Goal: Use online tool/utility: Use online tool/utility

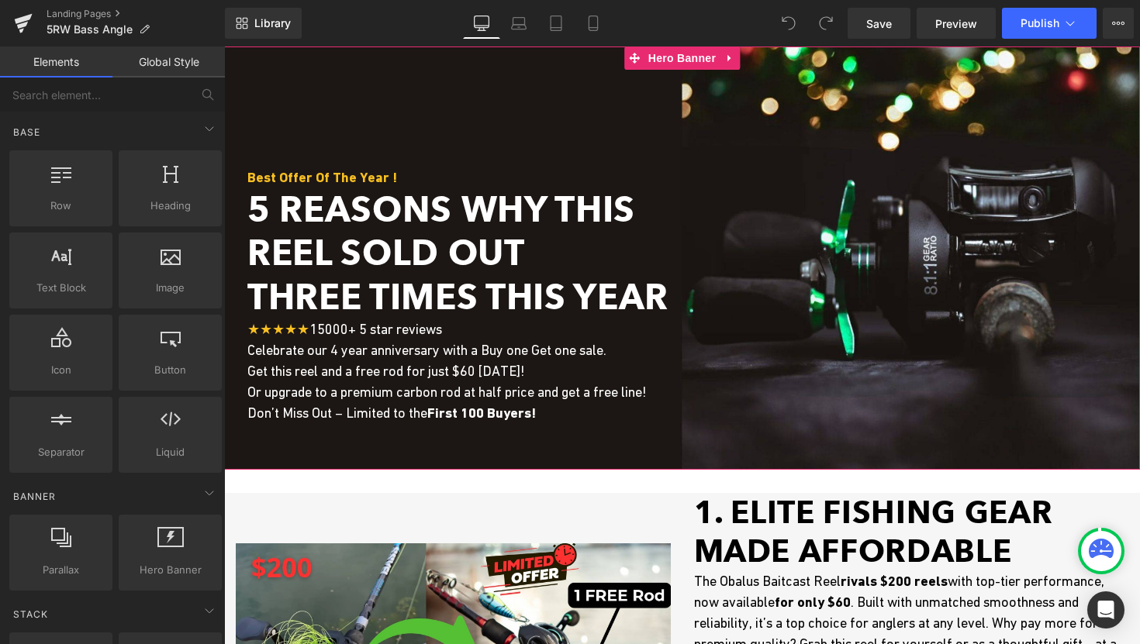
click at [313, 292] on span "Three Times This Year" at bounding box center [457, 297] width 421 height 42
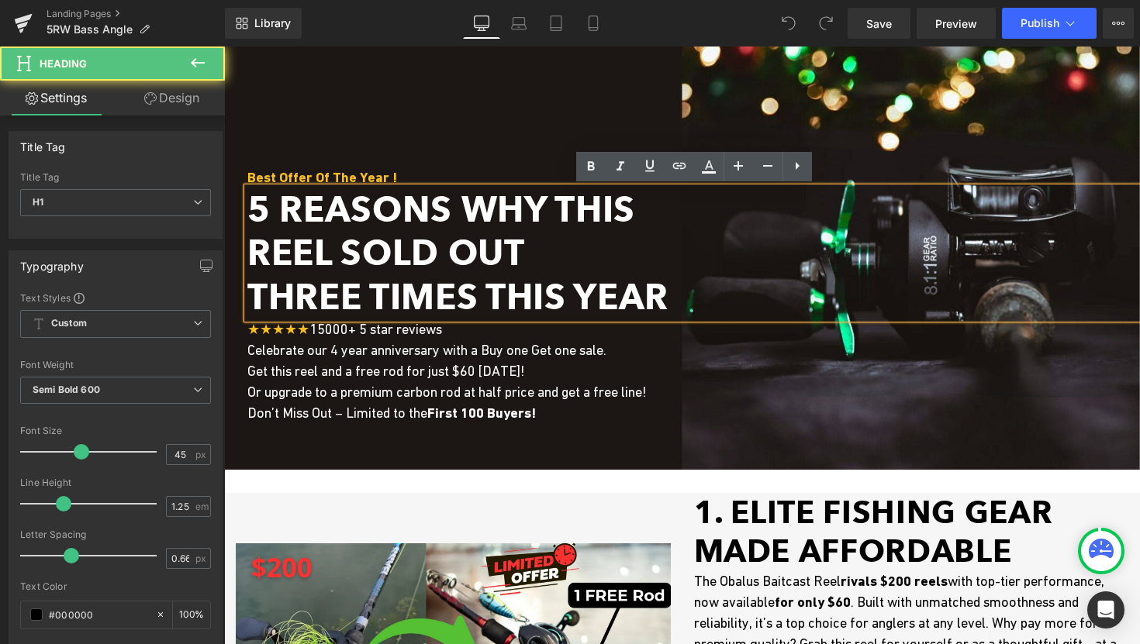
drag, startPoint x: 557, startPoint y: 216, endPoint x: 620, endPoint y: 247, distance: 70.4
click at [620, 247] on div "5 Reasons Why this Reel Sold Out Three Times This Year" at bounding box center [693, 253] width 892 height 131
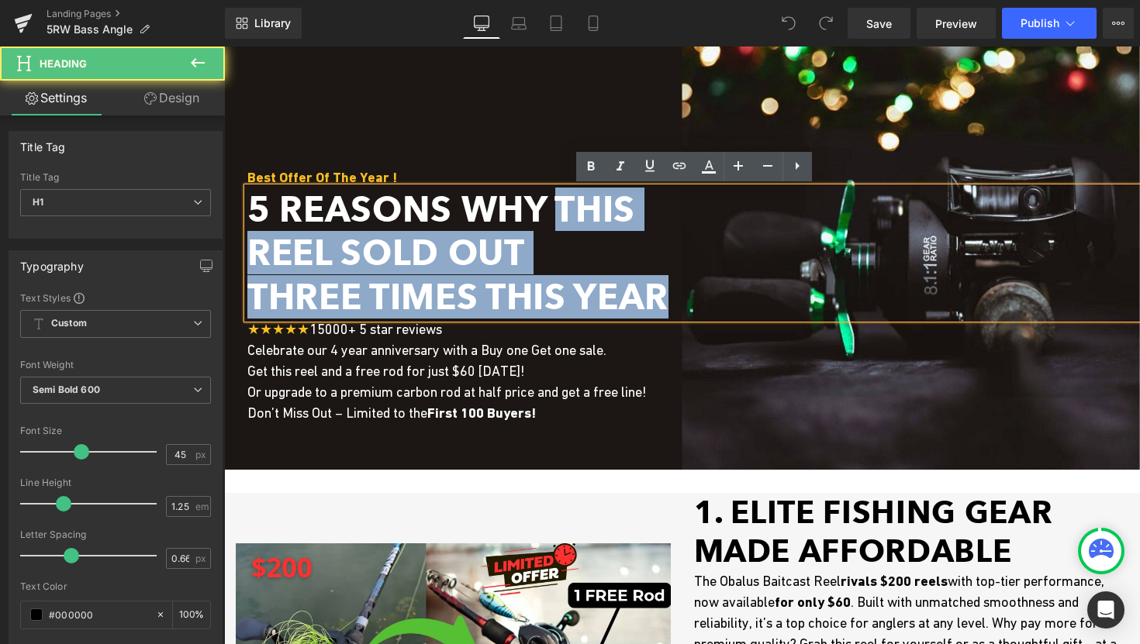
drag, startPoint x: 548, startPoint y: 204, endPoint x: 664, endPoint y: 299, distance: 149.9
click at [664, 299] on div "5 Reasons Why this Reel Sold Out Three Times This Year" at bounding box center [693, 253] width 892 height 131
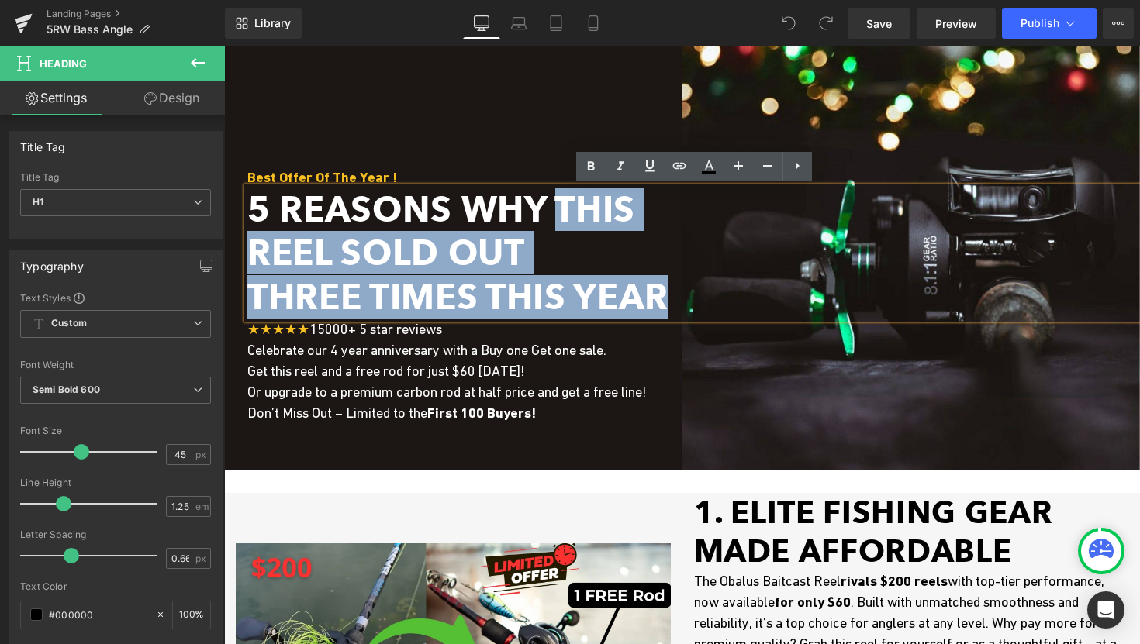
paste div
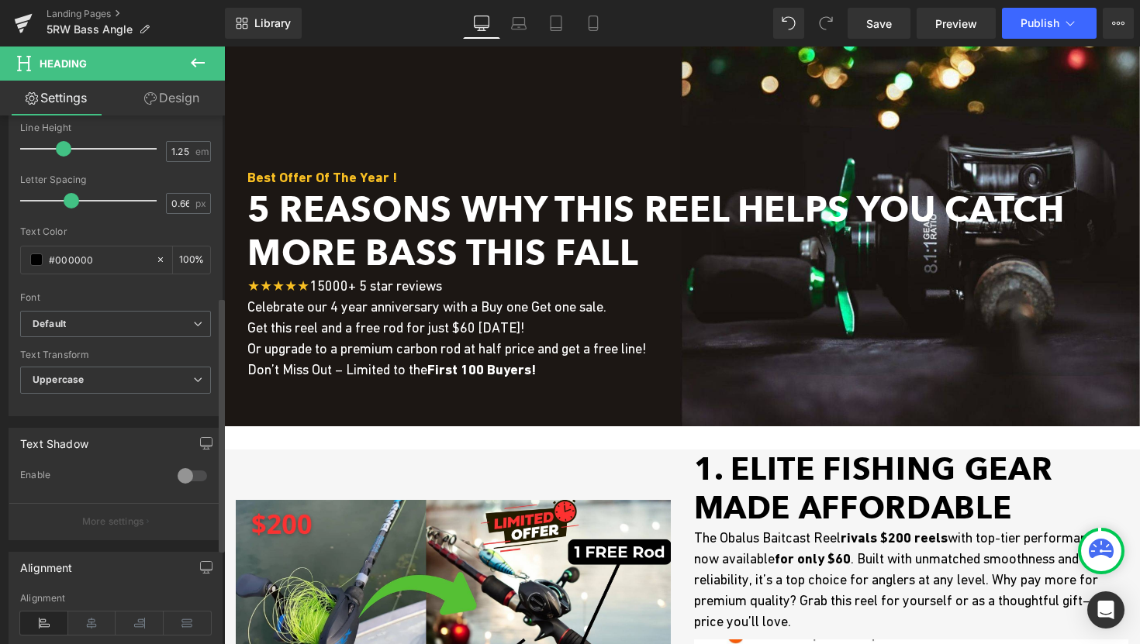
scroll to position [453, 0]
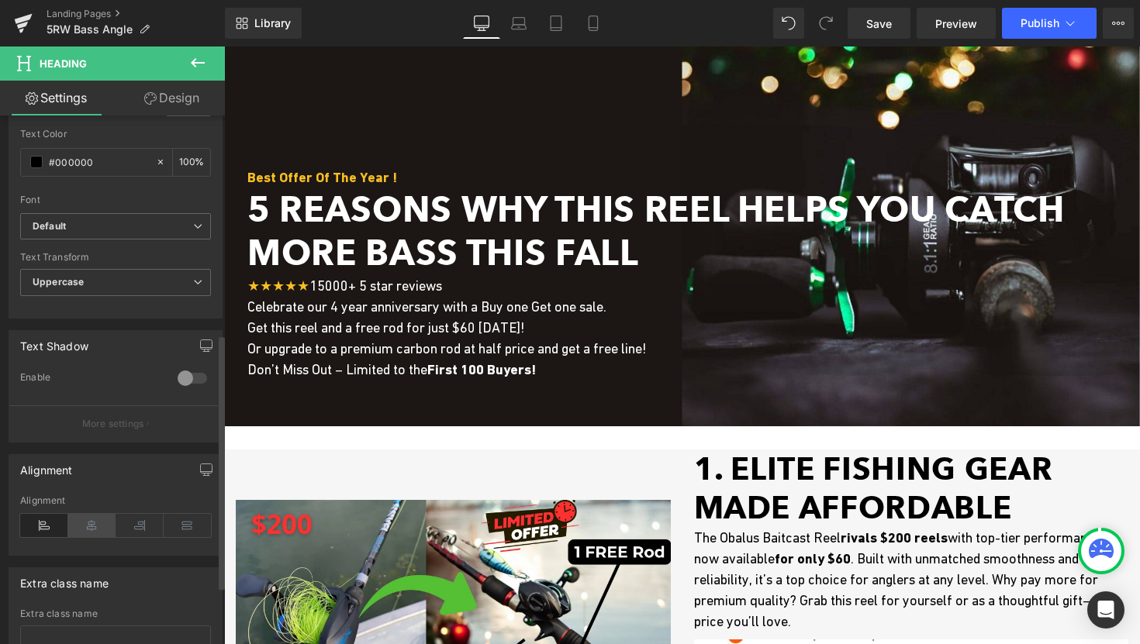
click at [88, 524] on icon at bounding box center [92, 525] width 48 height 23
click at [48, 530] on icon at bounding box center [44, 525] width 48 height 23
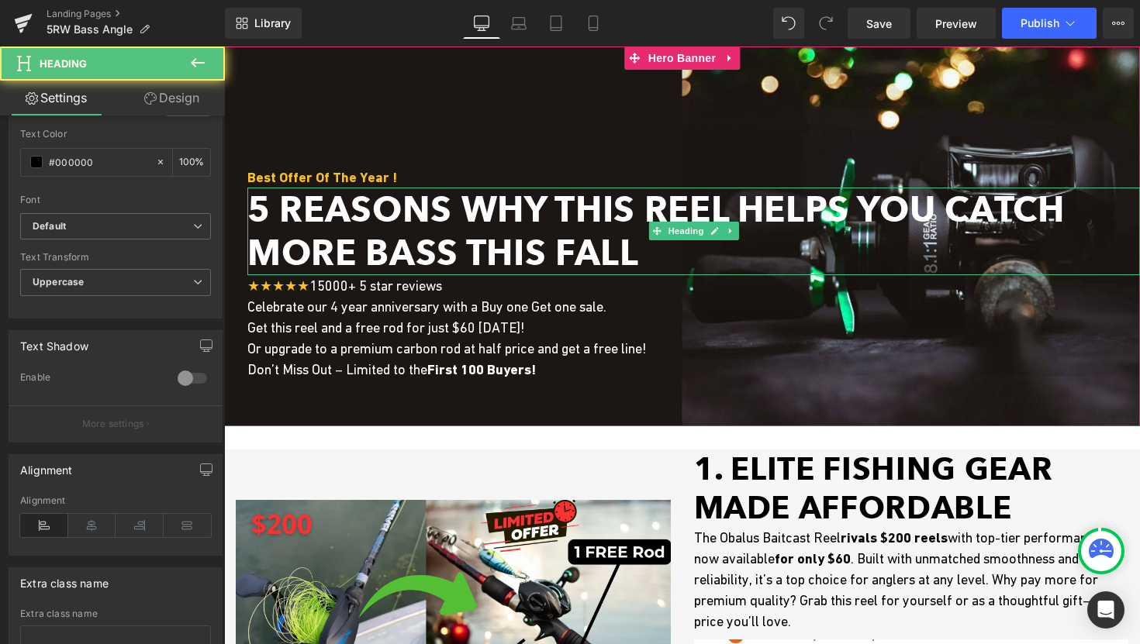
click at [626, 257] on span "5 Reasons Why This Reel Helps You Catch More Bass This Fall" at bounding box center [655, 230] width 817 height 85
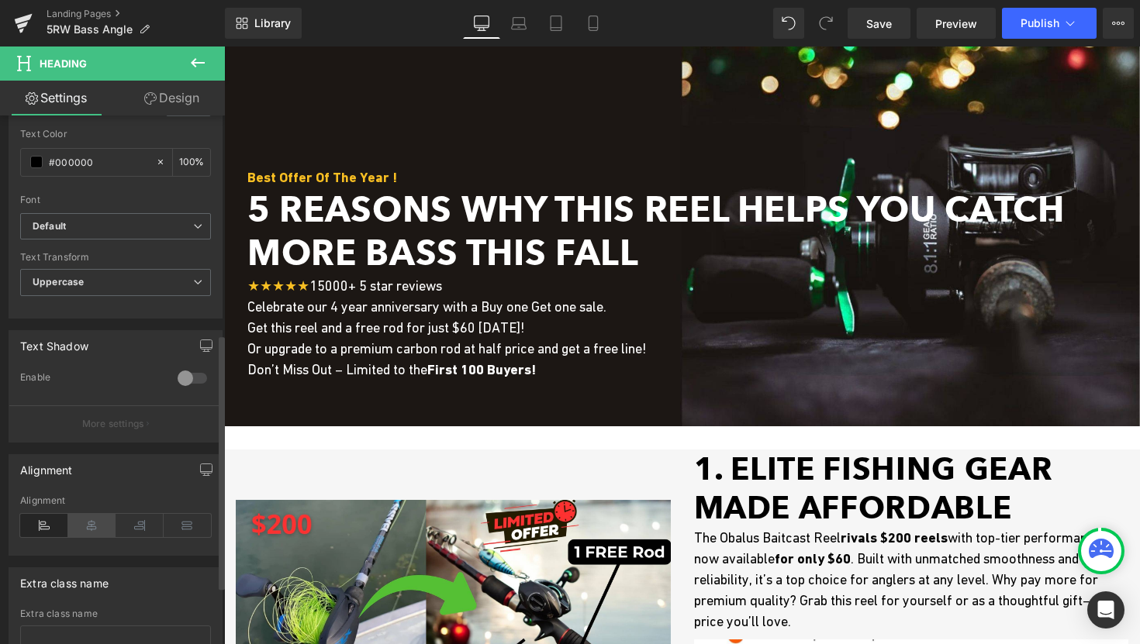
click at [87, 517] on icon at bounding box center [92, 525] width 48 height 23
click at [41, 530] on icon at bounding box center [44, 525] width 48 height 23
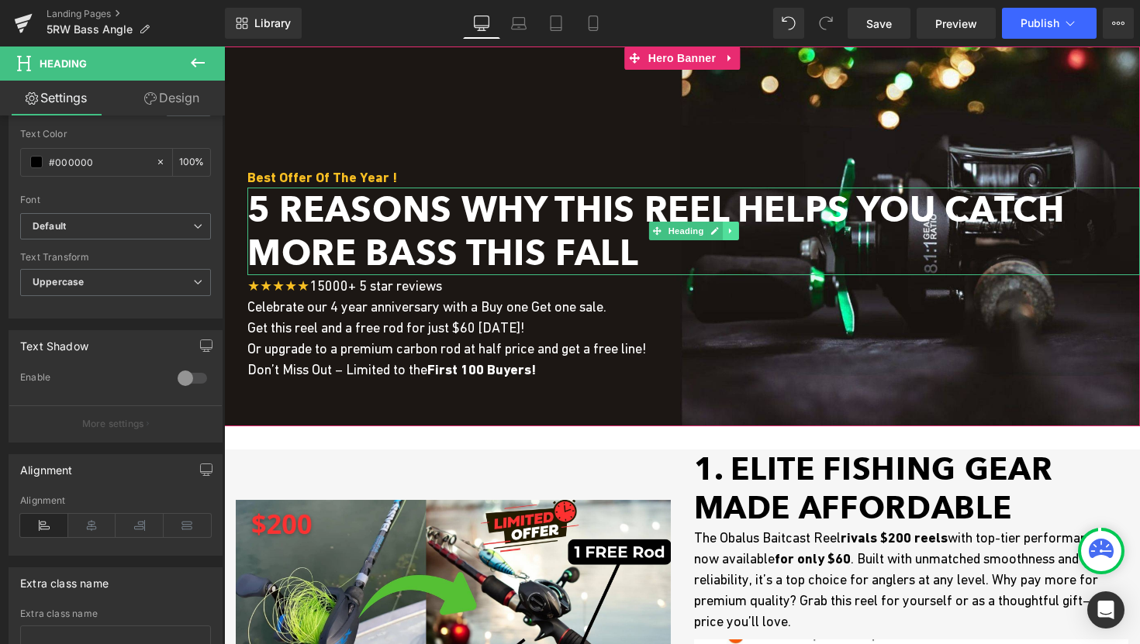
click at [733, 232] on icon at bounding box center [731, 230] width 9 height 9
click at [696, 235] on link at bounding box center [690, 231] width 16 height 19
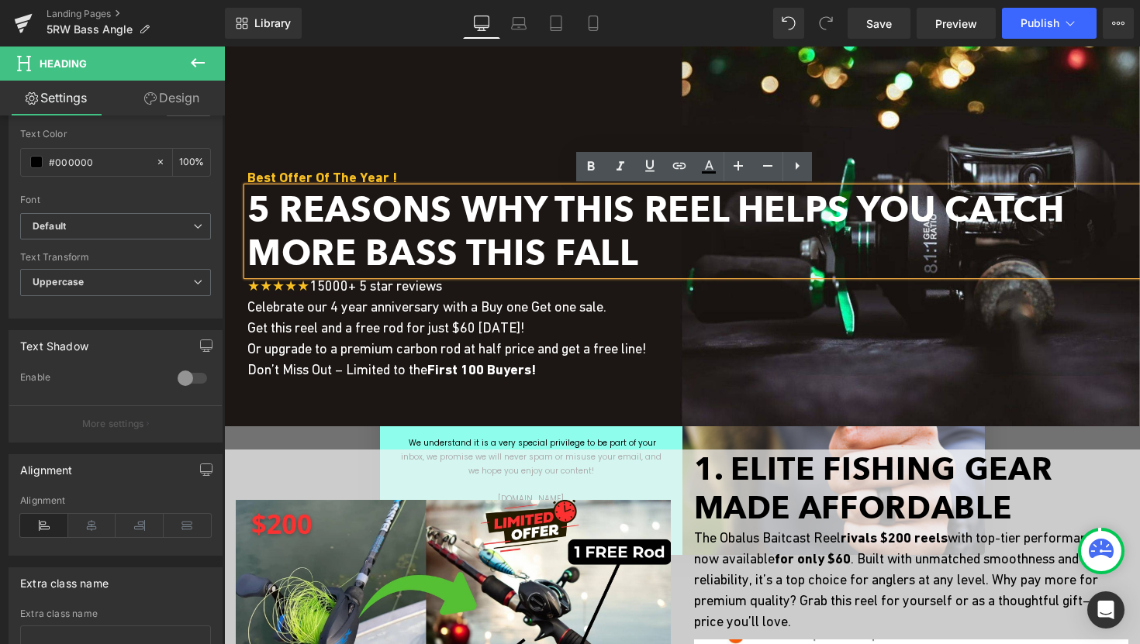
click at [729, 207] on span "5 Reasons Why This Reel Helps You Catch More Bass This Fall" at bounding box center [655, 230] width 817 height 85
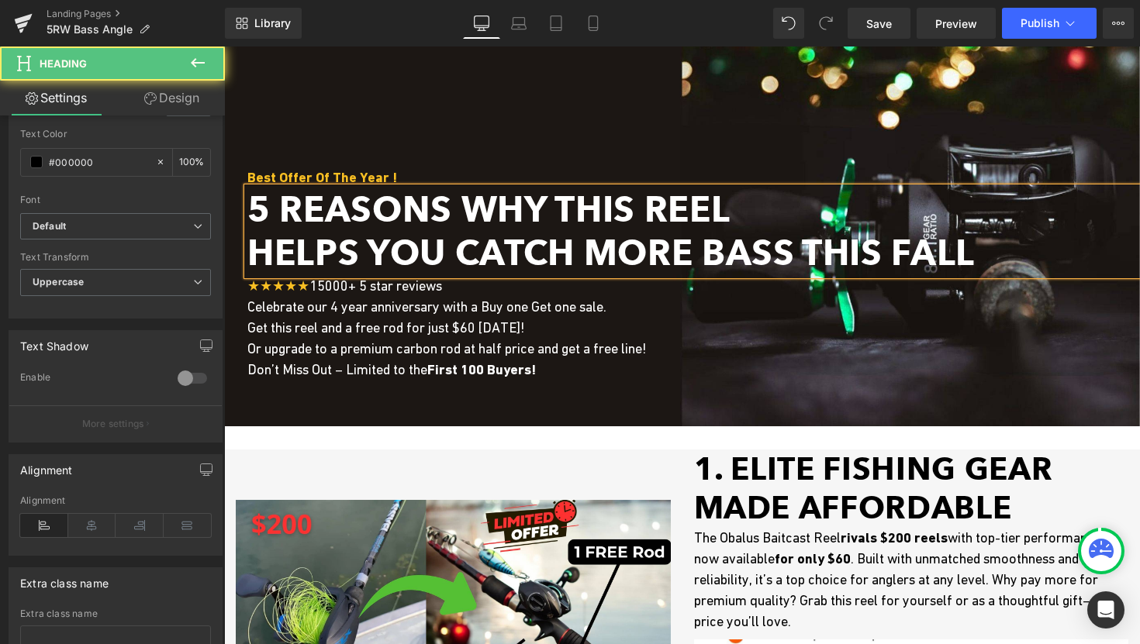
click at [707, 250] on span "Helps You Catch More Bass This Fall" at bounding box center [610, 253] width 727 height 42
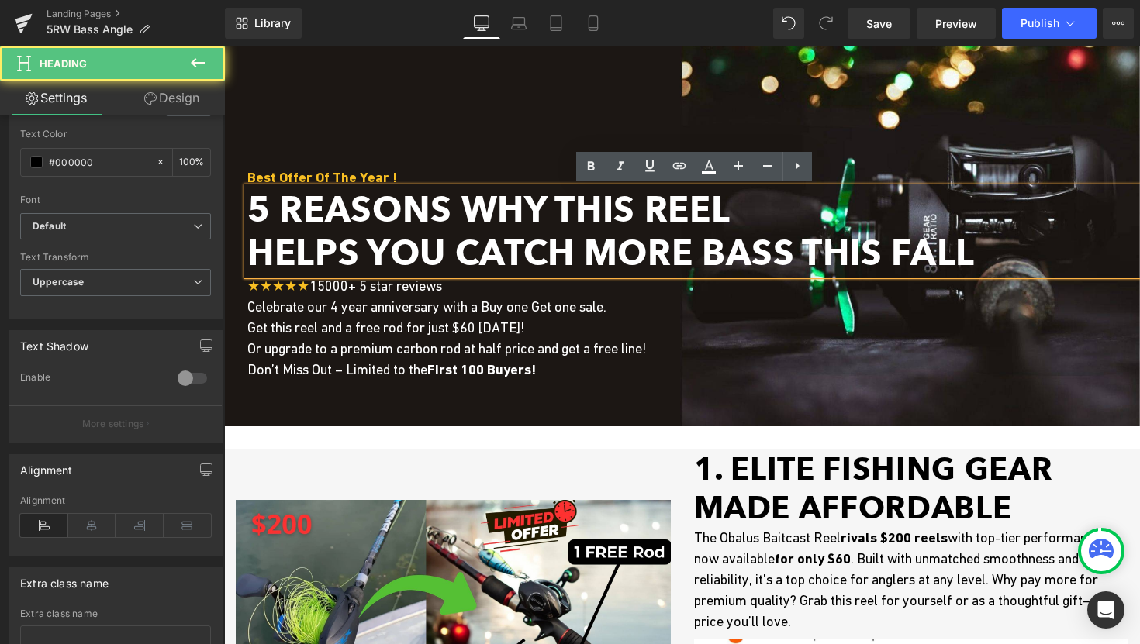
click at [696, 251] on span "Helps You Catch More Bass This Fall" at bounding box center [610, 253] width 727 height 42
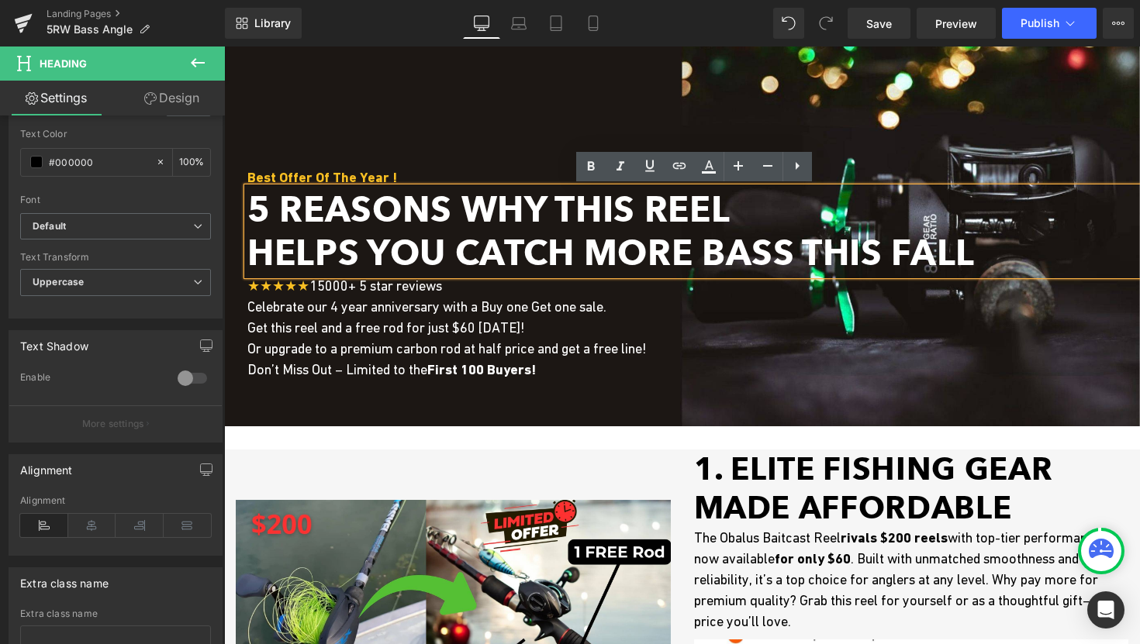
click at [583, 254] on span "Helps You Catch More Bass This Fall" at bounding box center [610, 253] width 727 height 42
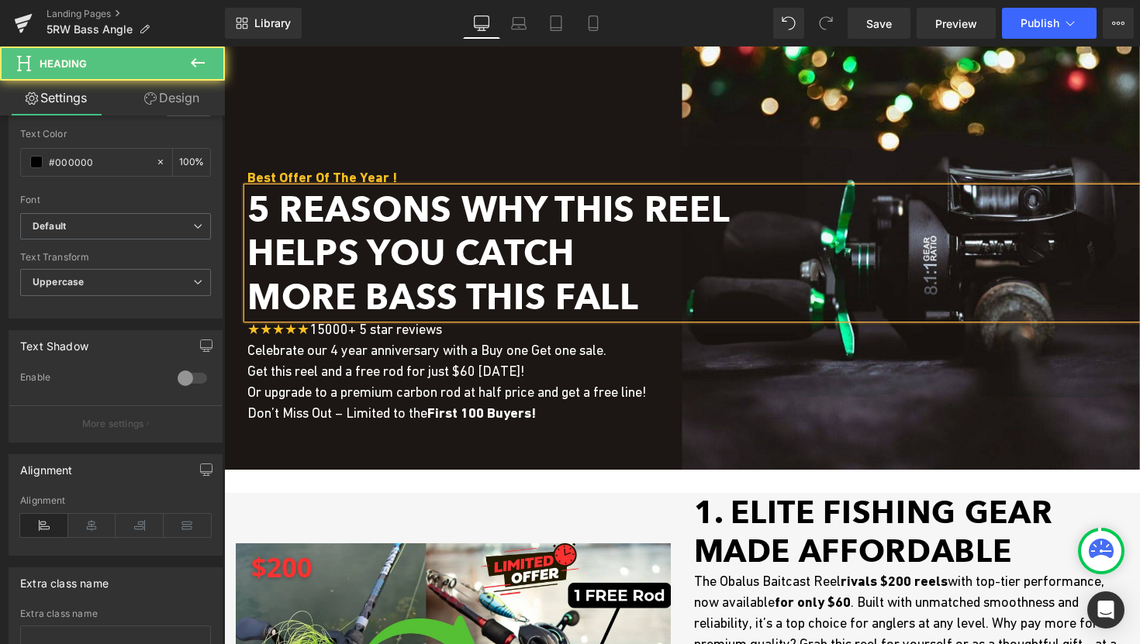
click at [650, 216] on span "5 Reasons Why This Reel" at bounding box center [488, 209] width 482 height 42
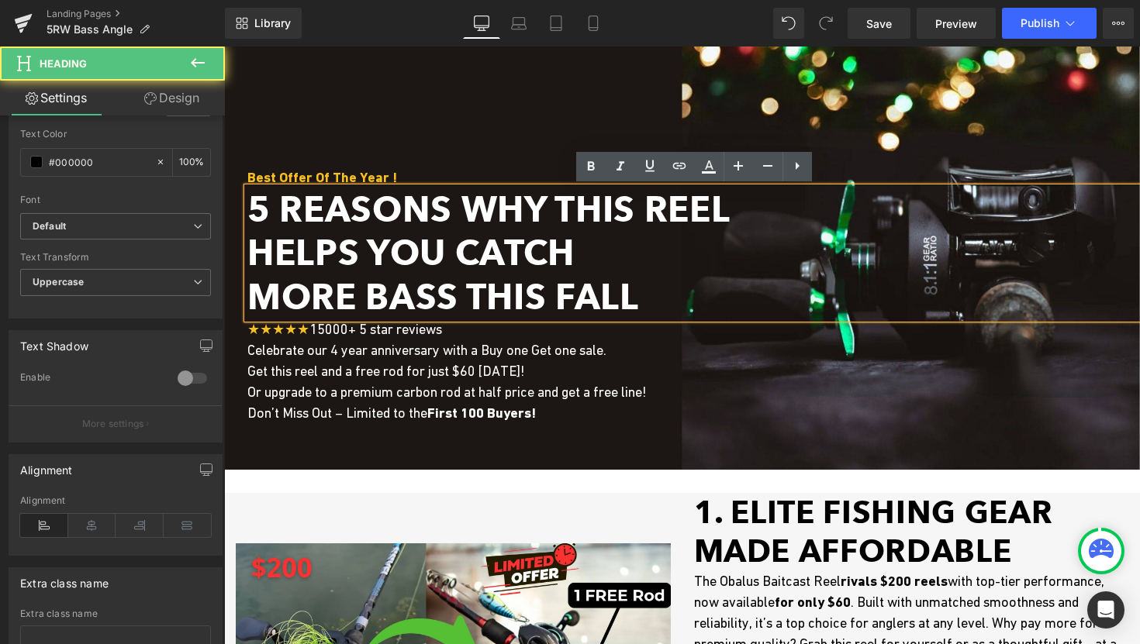
click at [636, 210] on span "5 Reasons Why This Reel" at bounding box center [488, 209] width 482 height 42
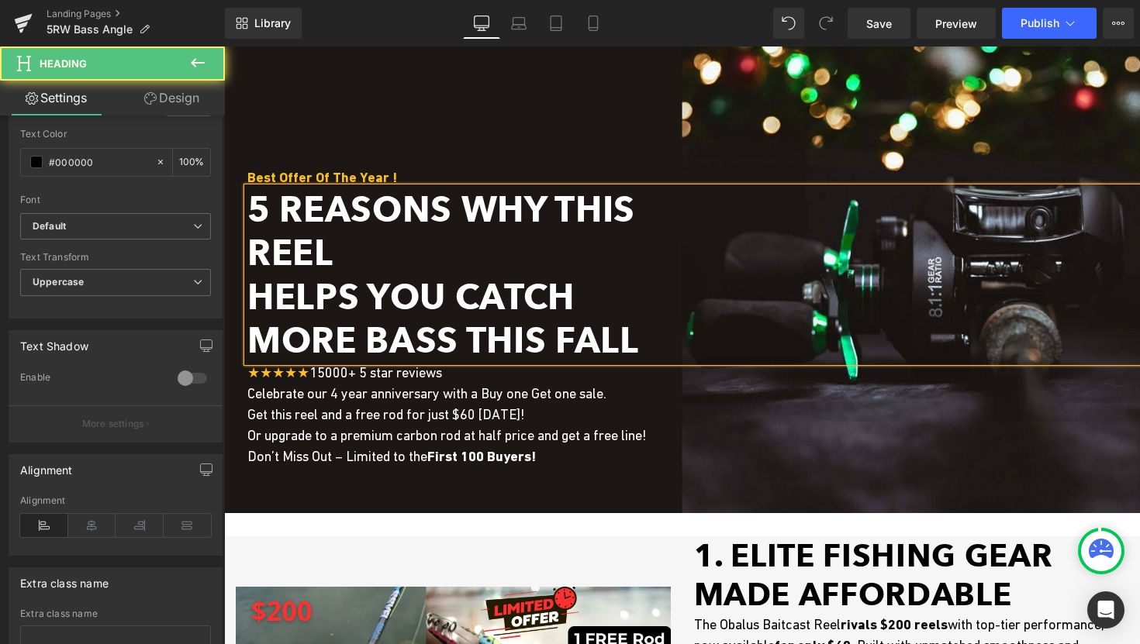
click at [253, 297] on span "Helps You Catch" at bounding box center [410, 297] width 327 height 42
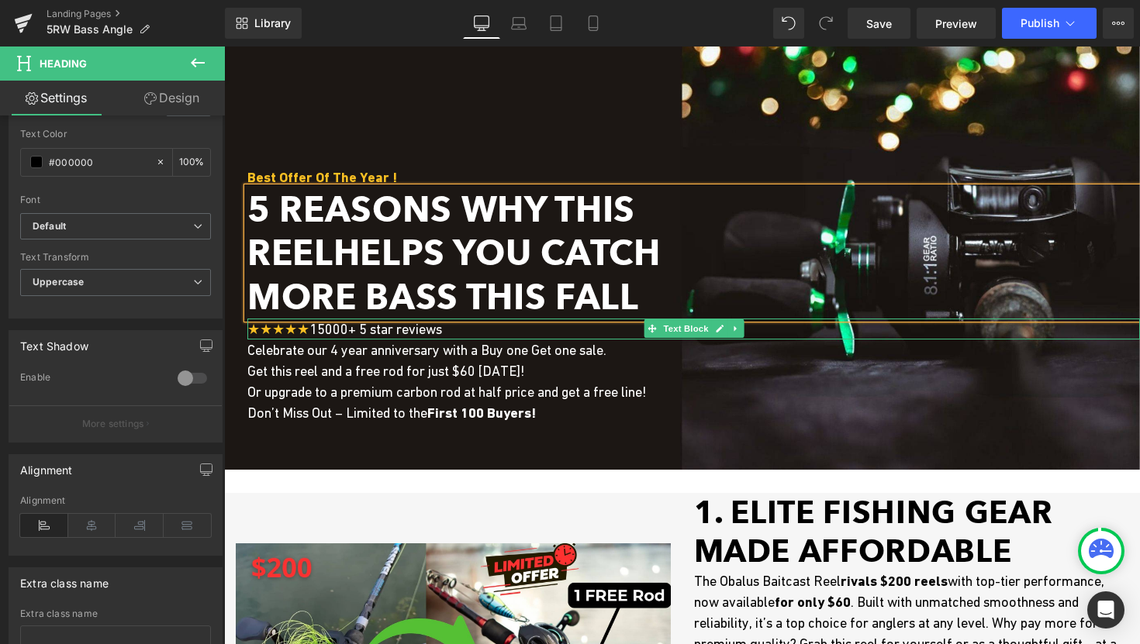
click at [334, 326] on span "15000+ 5 star reviews" at bounding box center [375, 329] width 133 height 16
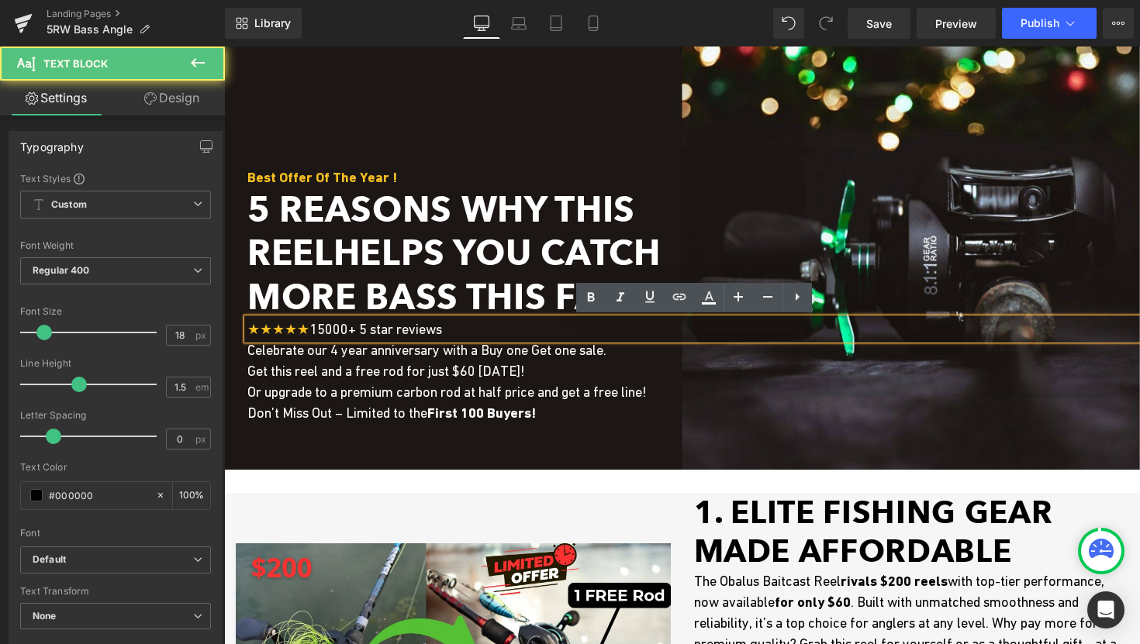
click at [340, 328] on span "15000+ 5 star reviews" at bounding box center [375, 329] width 133 height 16
click at [333, 329] on span "15000+ 5 star reviews" at bounding box center [375, 329] width 133 height 16
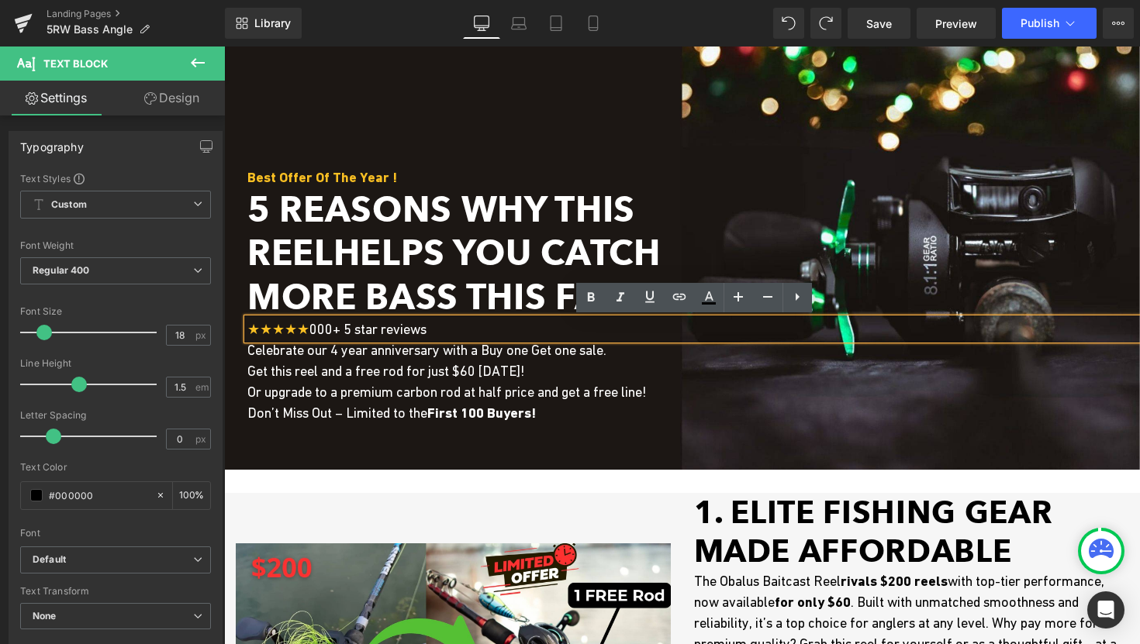
click at [326, 323] on span "000+ 5 star reviews" at bounding box center [367, 329] width 117 height 16
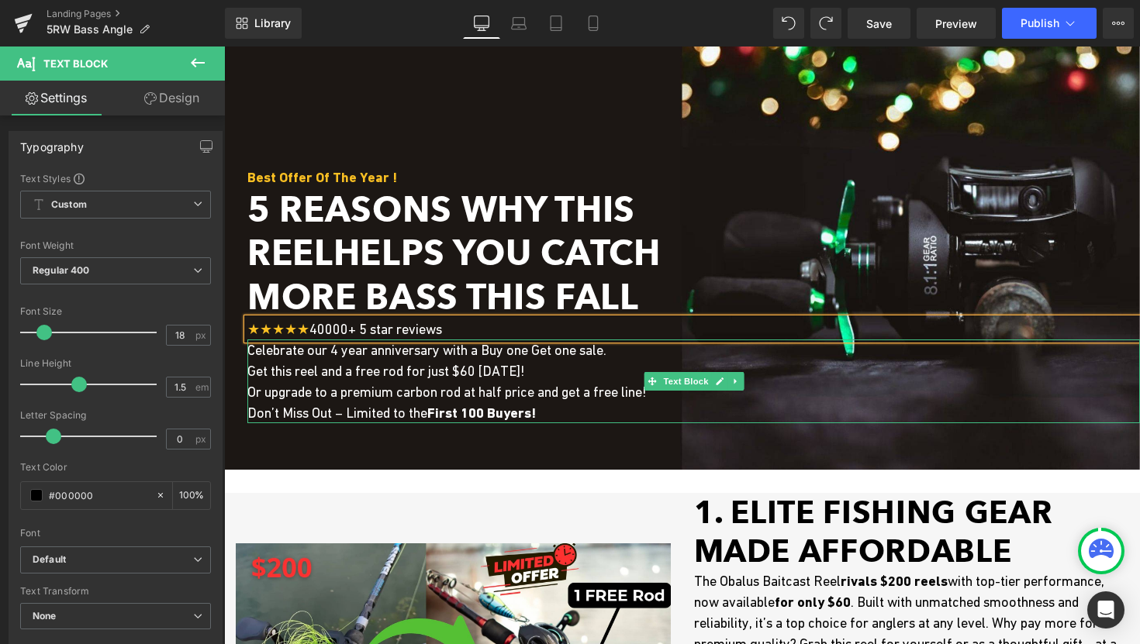
click at [350, 360] on p "Celebrate our 4 year anniversary with a Buy one Get one sale. Get this reel and…" at bounding box center [693, 382] width 892 height 84
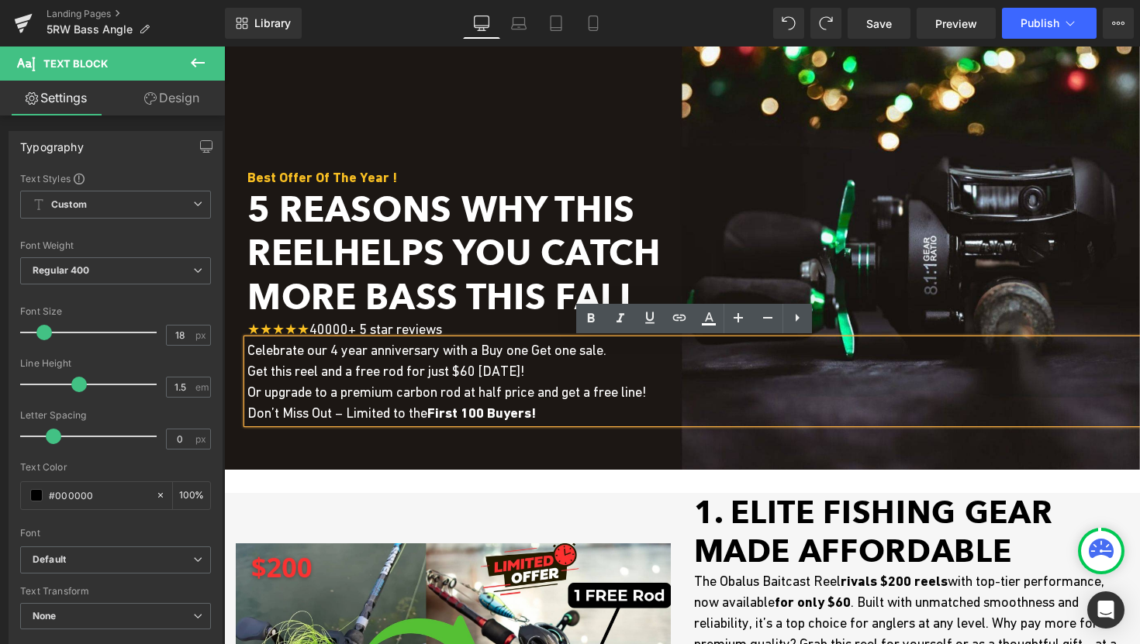
click at [418, 410] on span "Celebrate our 4 year anniversary with a Buy one Get one sale. Get this reel and…" at bounding box center [446, 381] width 399 height 79
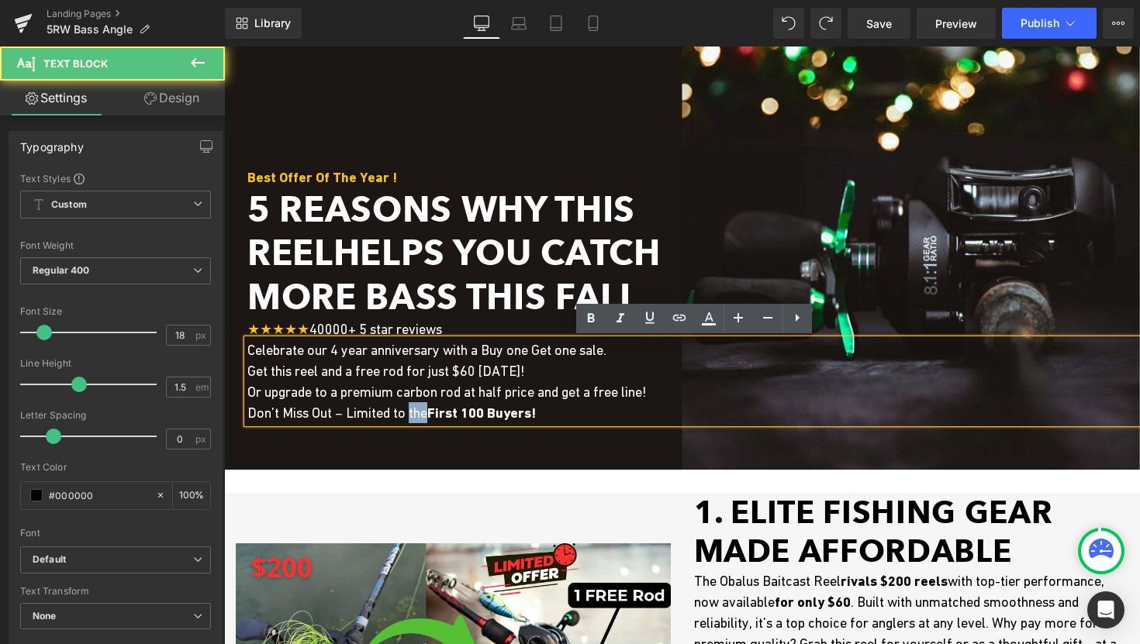
click at [418, 410] on span "Celebrate our 4 year anniversary with a Buy one Get one sale. Get this reel and…" at bounding box center [446, 381] width 399 height 79
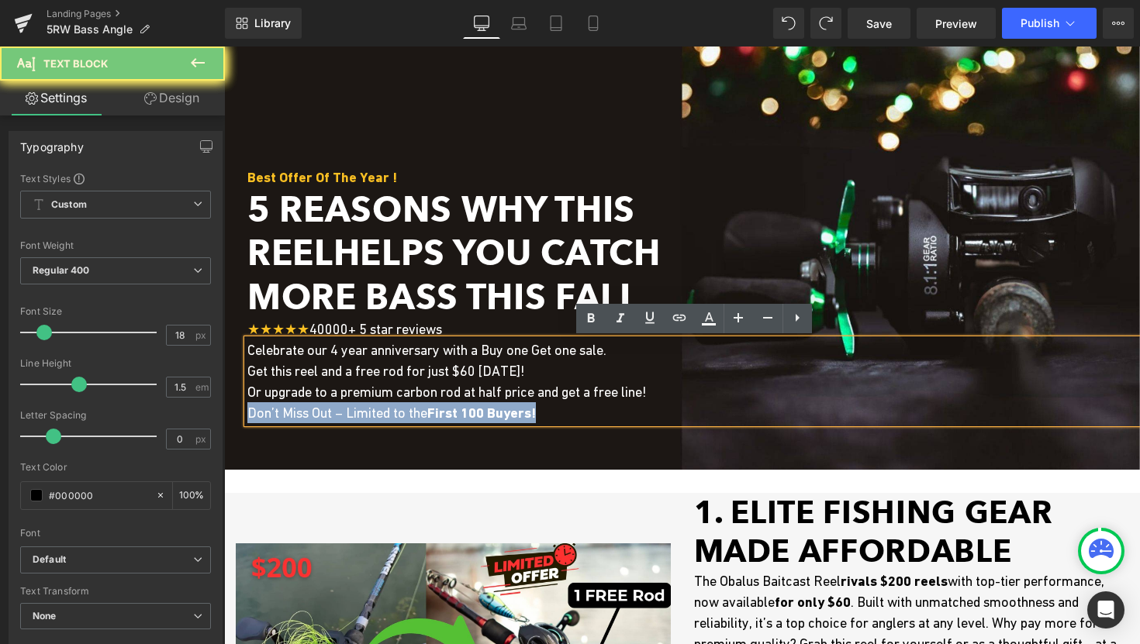
click at [418, 410] on span "Celebrate our 4 year anniversary with a Buy one Get one sale. Get this reel and…" at bounding box center [446, 381] width 399 height 79
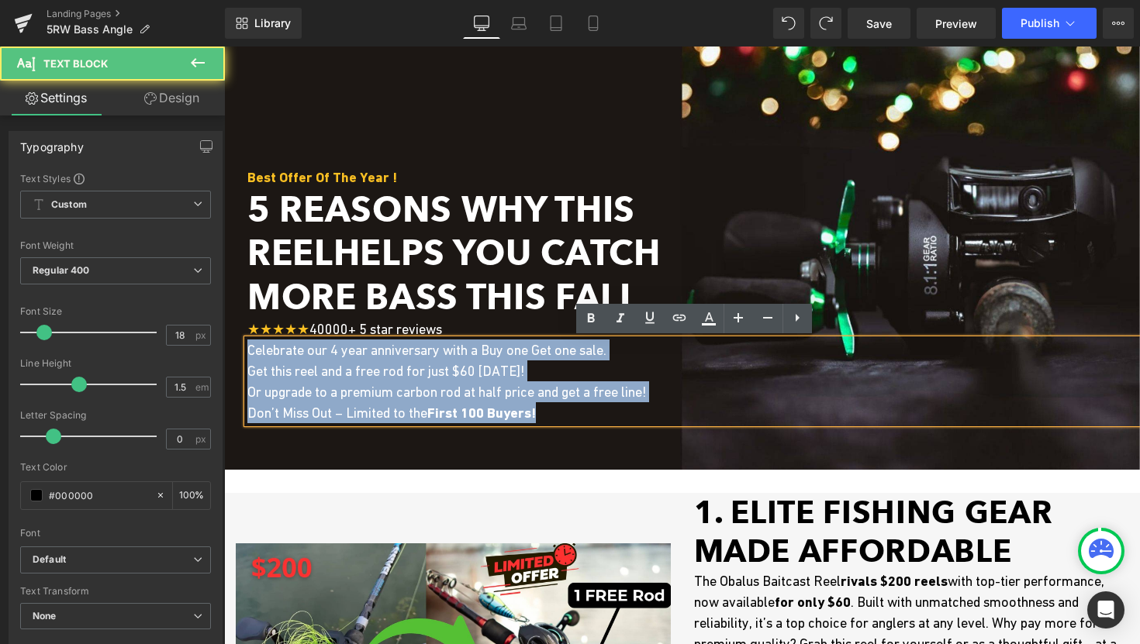
click at [249, 354] on span "Celebrate our 4 year anniversary with a Buy one Get one sale. Get this reel and…" at bounding box center [446, 381] width 399 height 79
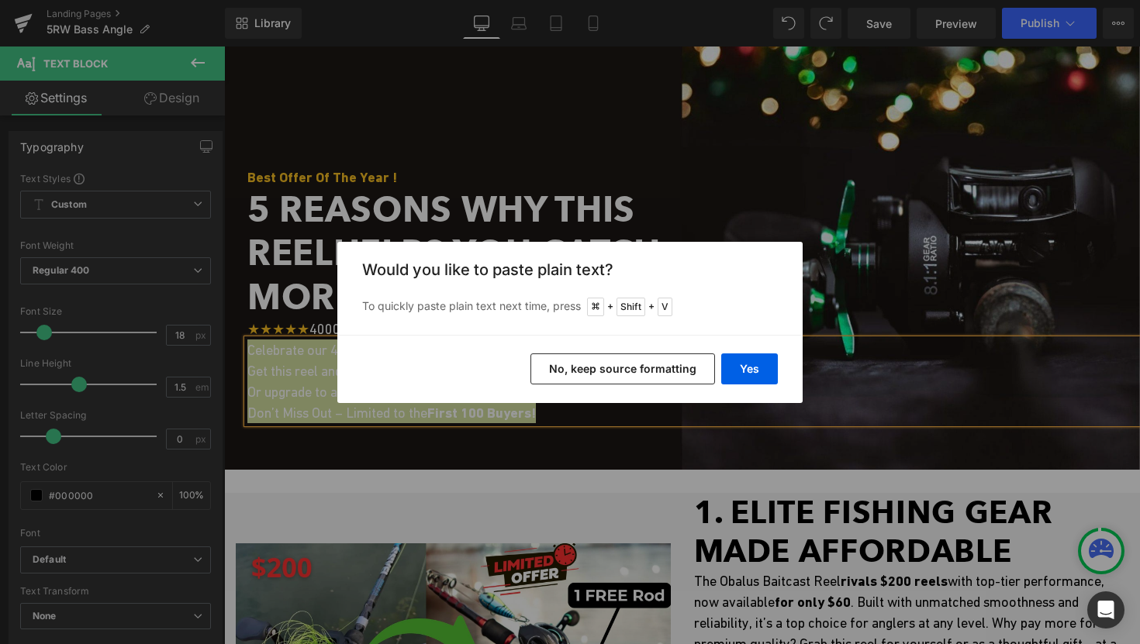
click at [590, 364] on button "No, keep source formatting" at bounding box center [622, 369] width 185 height 31
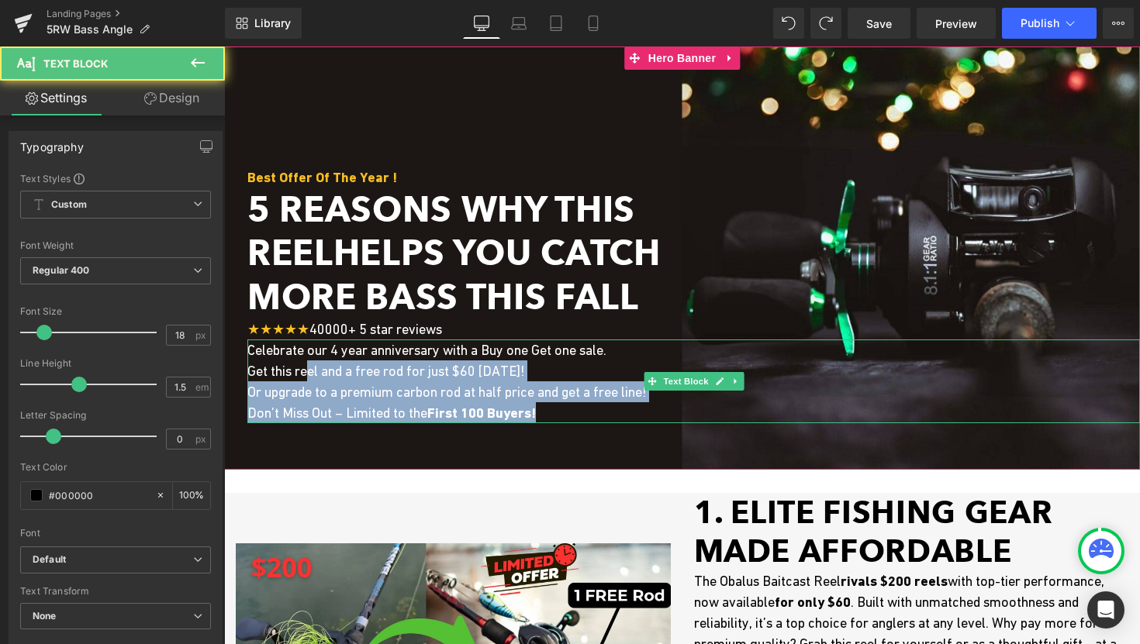
drag, startPoint x: 569, startPoint y: 411, endPoint x: 313, endPoint y: 363, distance: 260.3
click at [313, 363] on p "Celebrate our 4 year anniversary with a Buy one Get one sale. Get this reel and…" at bounding box center [693, 382] width 892 height 84
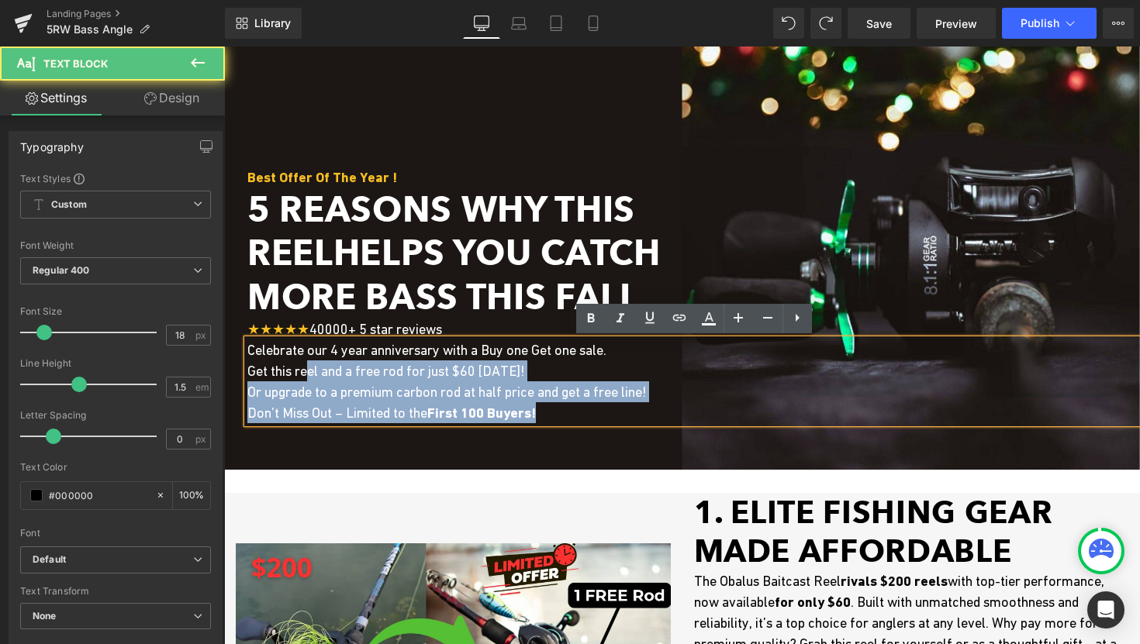
click at [313, 363] on span "Celebrate our 4 year anniversary with a Buy one Get one sale. Get this reel and…" at bounding box center [446, 381] width 399 height 79
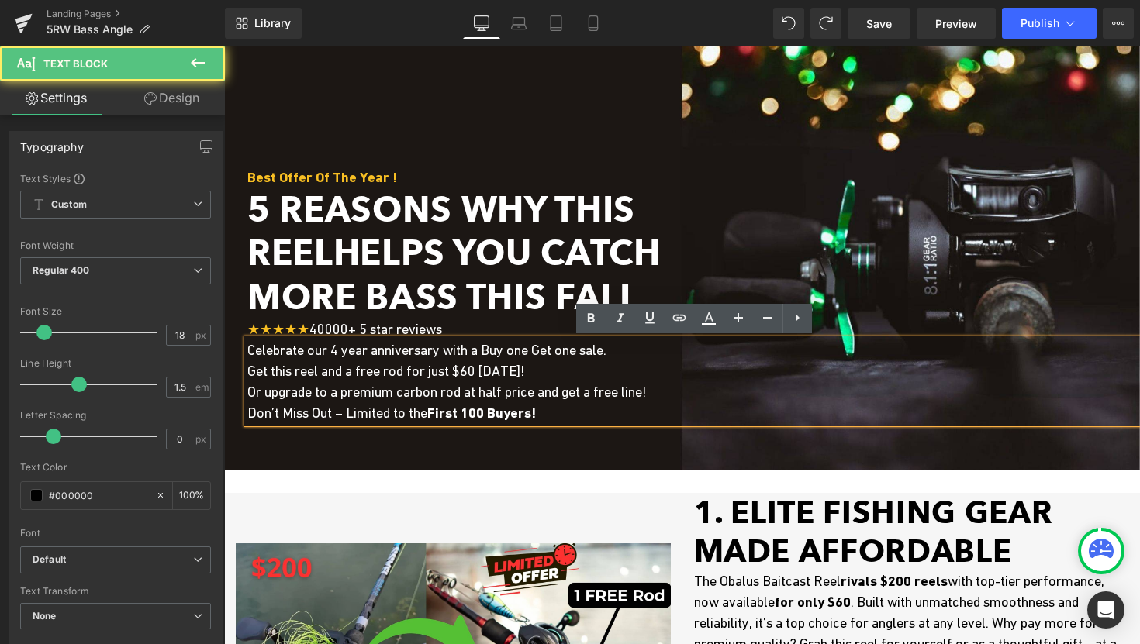
click at [675, 388] on p "Celebrate our 4 year anniversary with a Buy one Get one sale. Get this reel and…" at bounding box center [693, 382] width 892 height 84
drag, startPoint x: 248, startPoint y: 348, endPoint x: 651, endPoint y: 350, distance: 402.4
click at [651, 350] on p "Celebrate our 4 year anniversary with a Buy one Get one sale. Get this reel and…" at bounding box center [693, 382] width 892 height 84
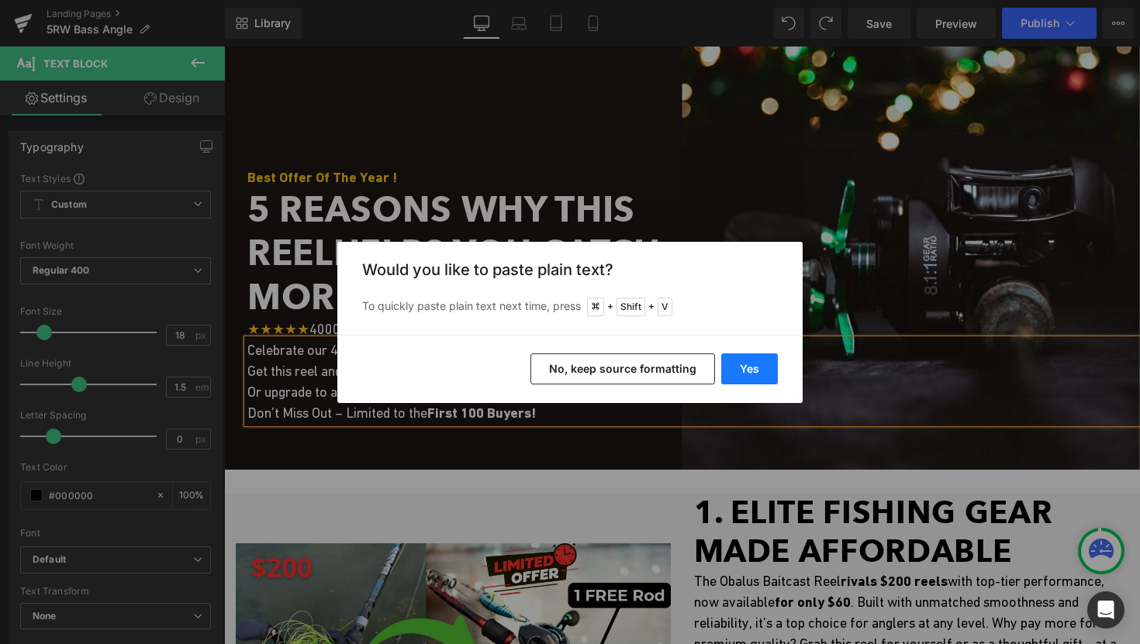
click at [754, 368] on button "Yes" at bounding box center [749, 369] width 57 height 31
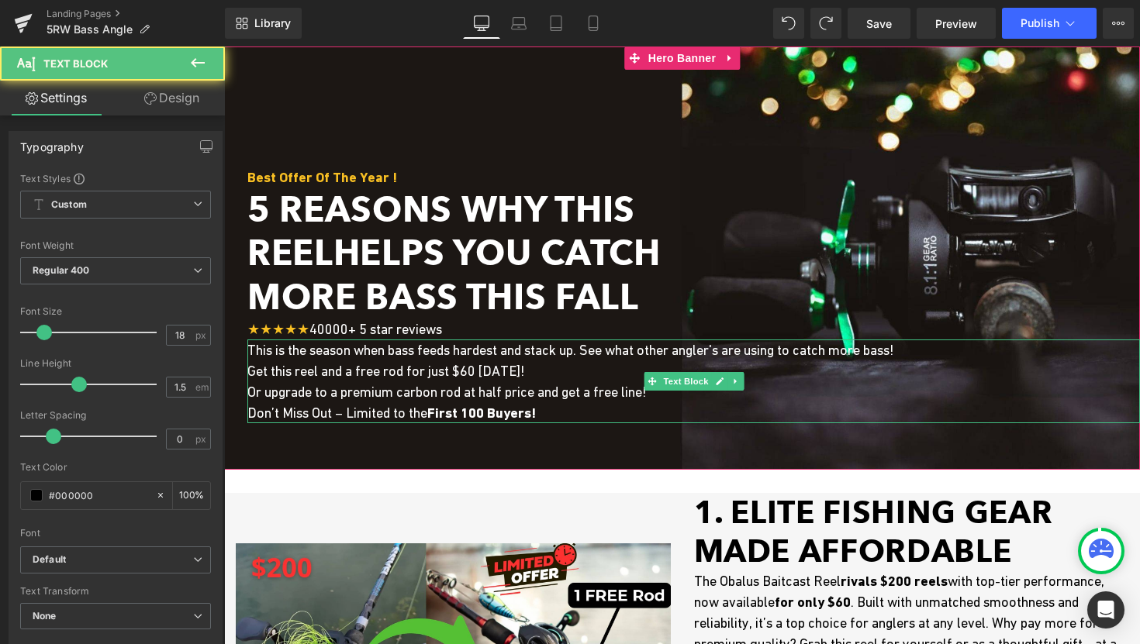
click at [610, 348] on span "This is the season when bass feeds hardest and stack up. See what other angler'…" at bounding box center [570, 381] width 646 height 79
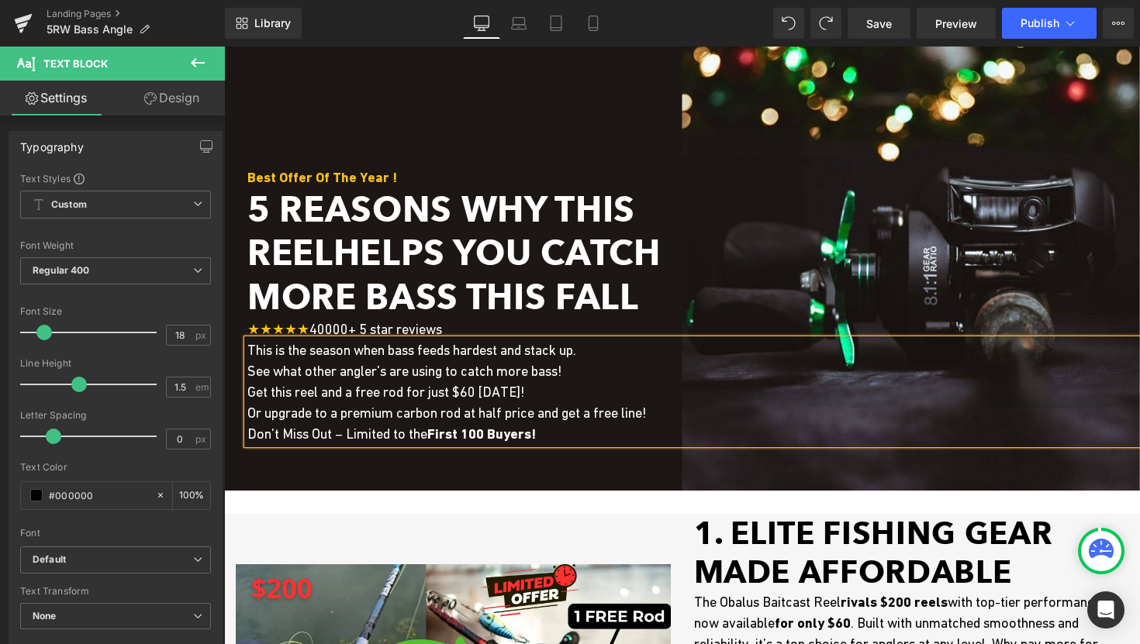
click at [748, 469] on div at bounding box center [682, 269] width 916 height 444
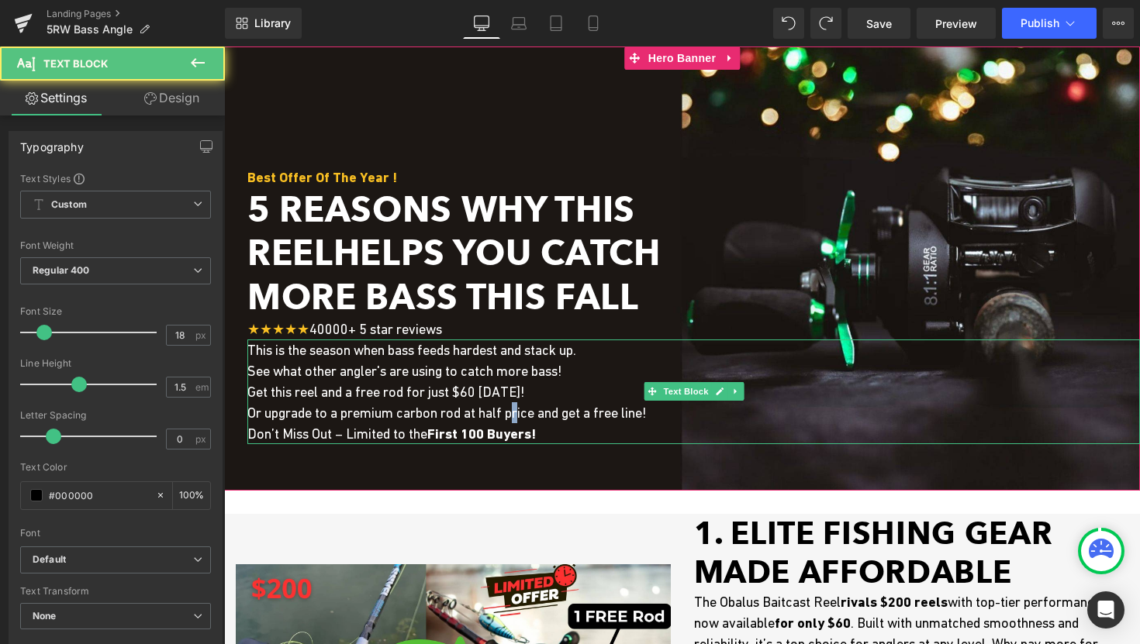
click at [530, 411] on span "See what other angler's are using to catch more bass! Get this reel and a free …" at bounding box center [446, 402] width 399 height 79
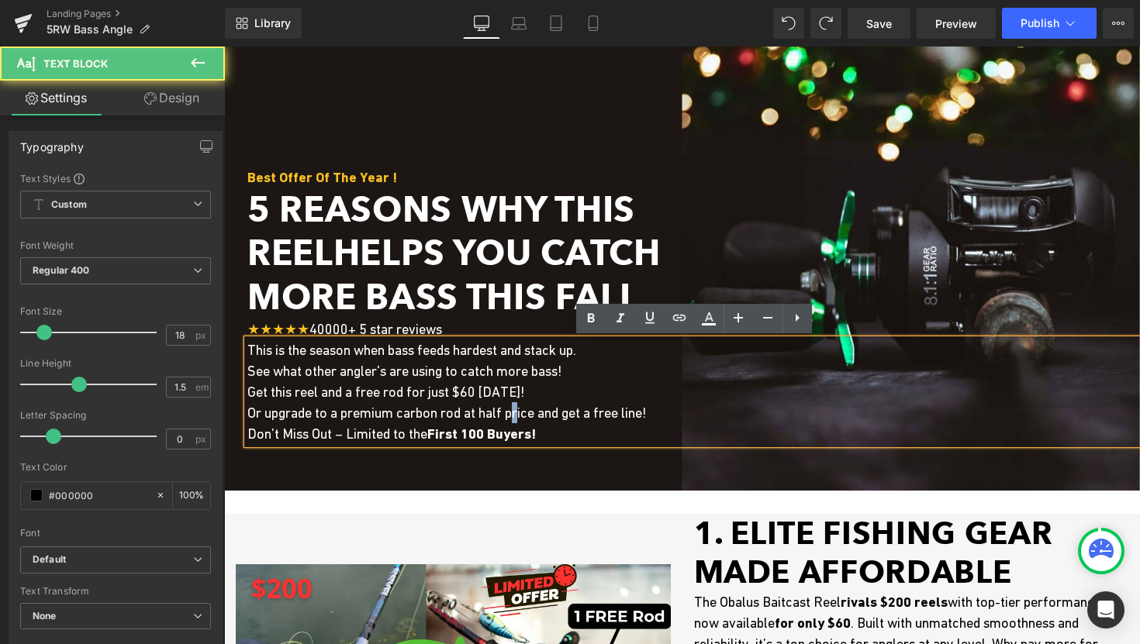
click at [530, 411] on span "See what other angler's are using to catch more bass! Get this reel and a free …" at bounding box center [446, 402] width 399 height 79
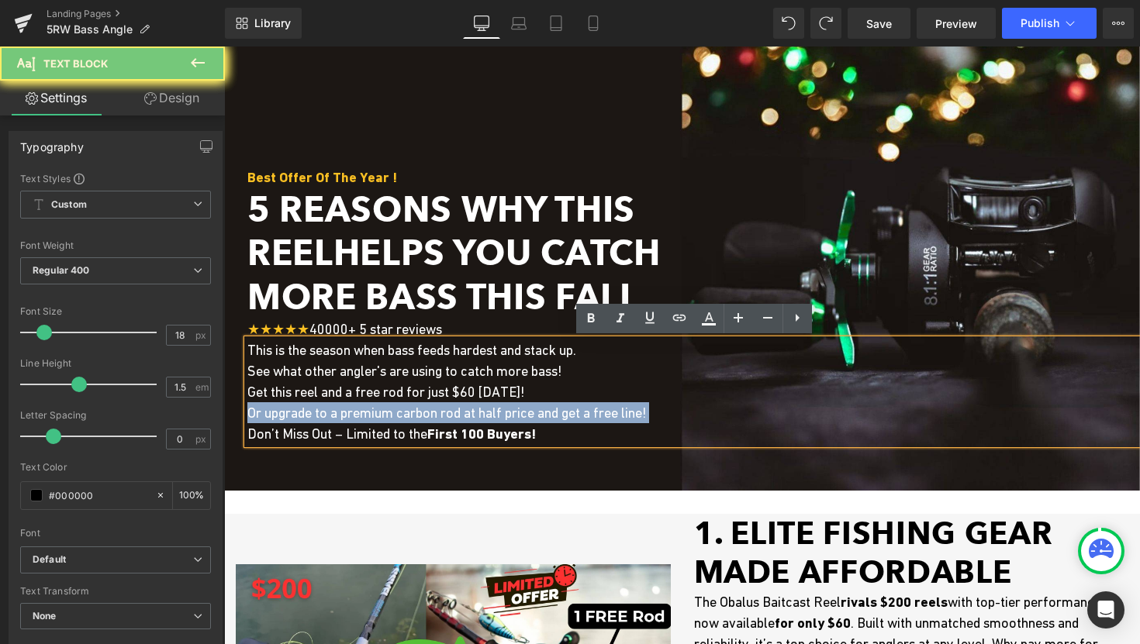
click at [530, 411] on span "See what other angler's are using to catch more bass! Get this reel and a free …" at bounding box center [446, 402] width 399 height 79
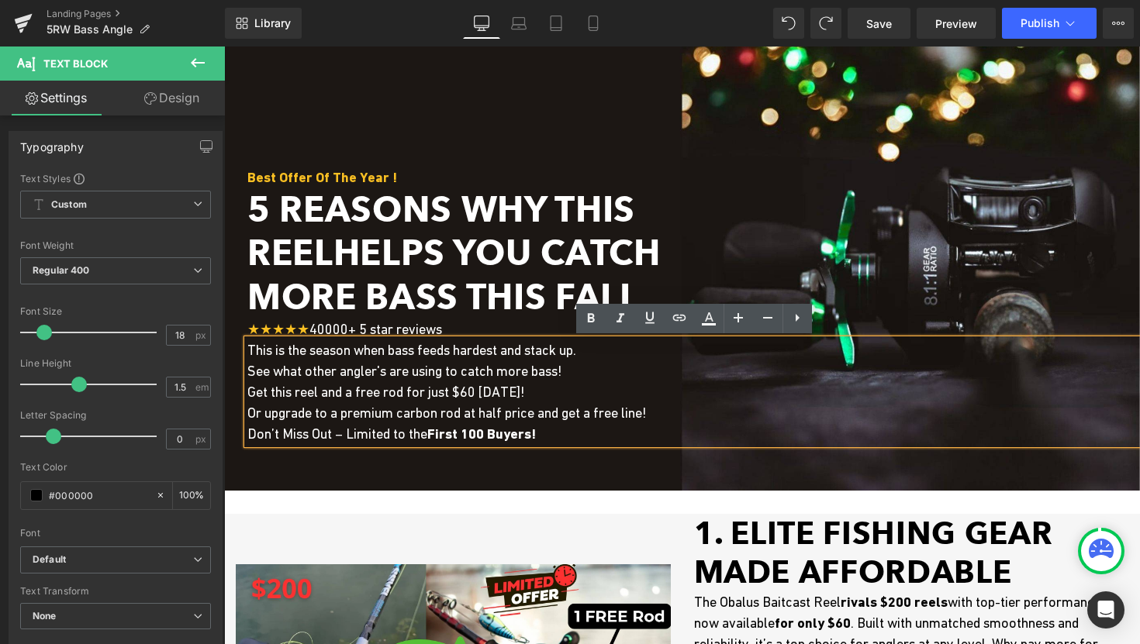
click at [536, 440] on strong "First 100 Buyers!" at bounding box center [481, 434] width 109 height 16
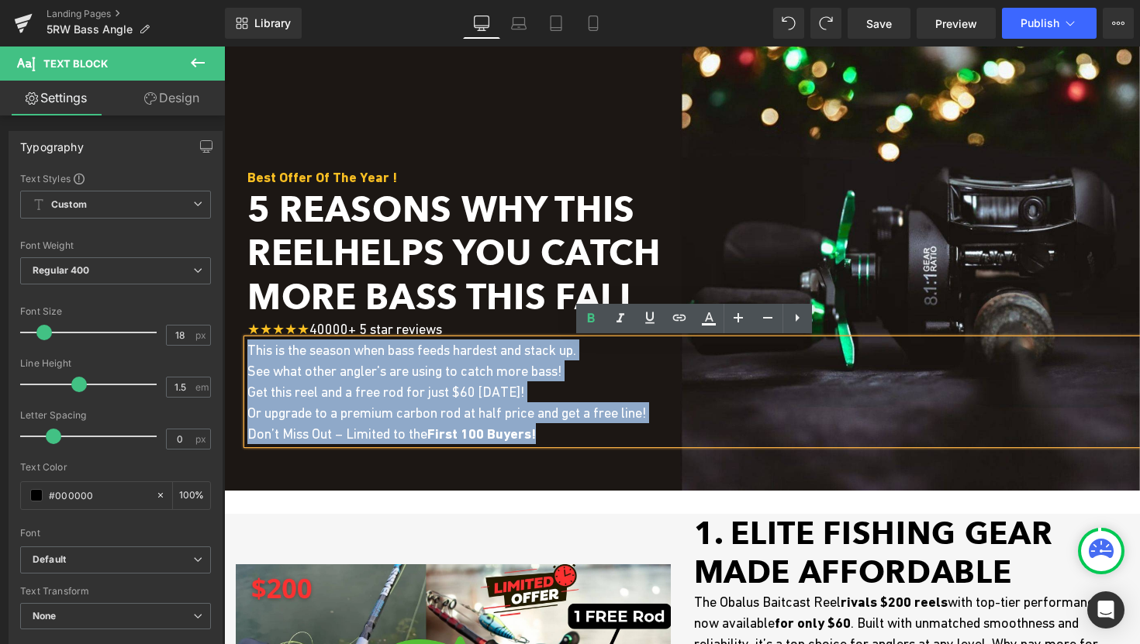
drag, startPoint x: 571, startPoint y: 438, endPoint x: 236, endPoint y: 344, distance: 347.9
click at [236, 345] on span "Best Offer Of The Year ! Text Block 5 Reasons Why This Reel Helps You Catch Mor…" at bounding box center [682, 313] width 916 height 293
copy div "This is the season when bass feeds hardest and stack up. See what other angler'…"
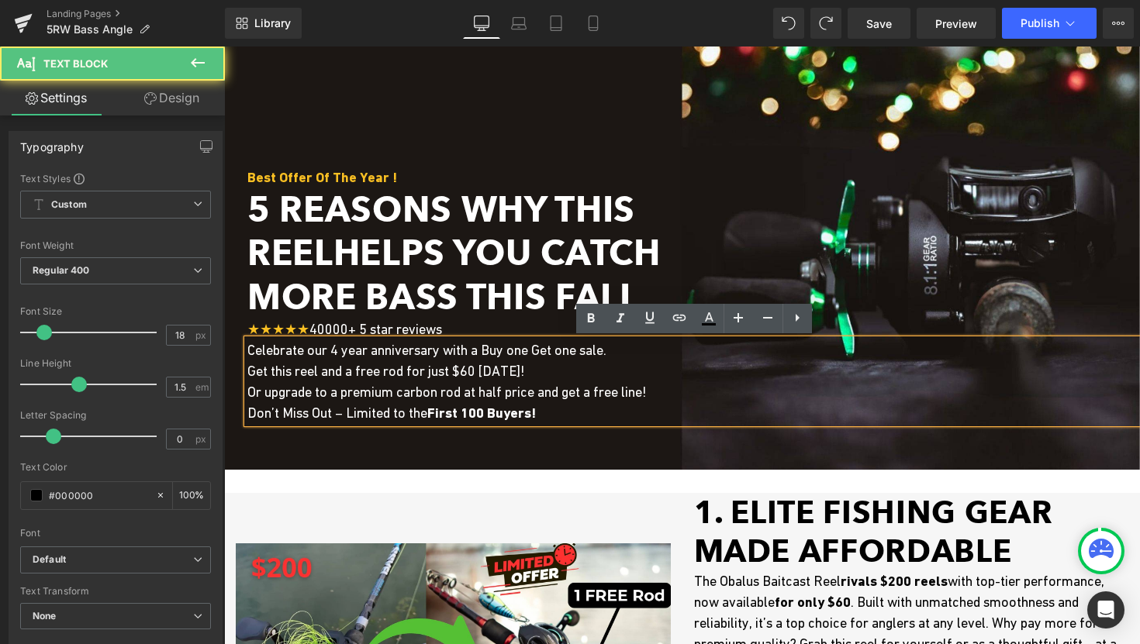
drag, startPoint x: 575, startPoint y: 414, endPoint x: 245, endPoint y: 349, distance: 336.7
click at [247, 349] on div "Celebrate our 4 year anniversary with a Buy one Get one sale. Get this reel and…" at bounding box center [693, 382] width 892 height 84
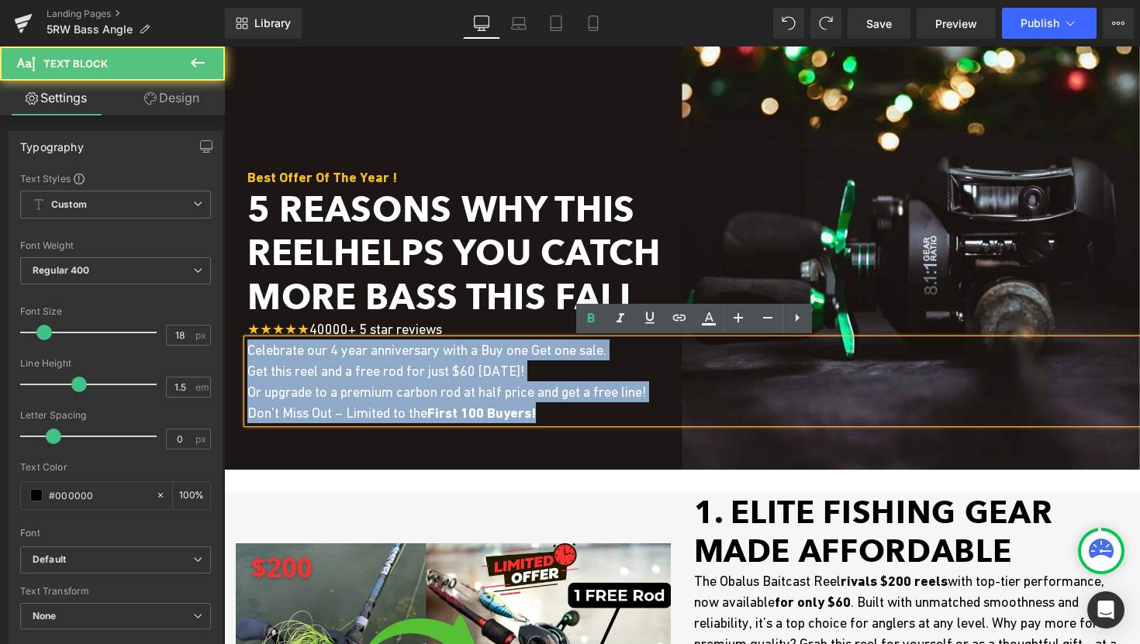
drag, startPoint x: 248, startPoint y: 350, endPoint x: 613, endPoint y: 430, distance: 373.2
click at [613, 430] on span "Best Offer Of The Year ! Text Block 5 Reasons Why This Reel Helps You Catch Mor…" at bounding box center [682, 303] width 916 height 272
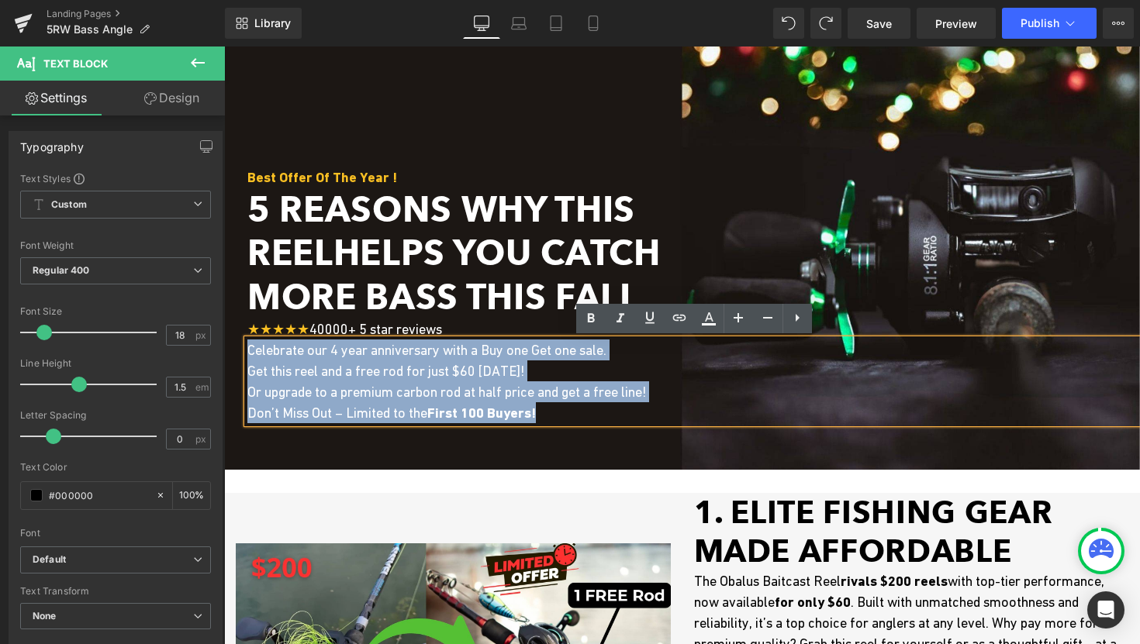
copy span "Celebrate our 4 year anniversary with a Buy one Get one sale. Get this reel and…"
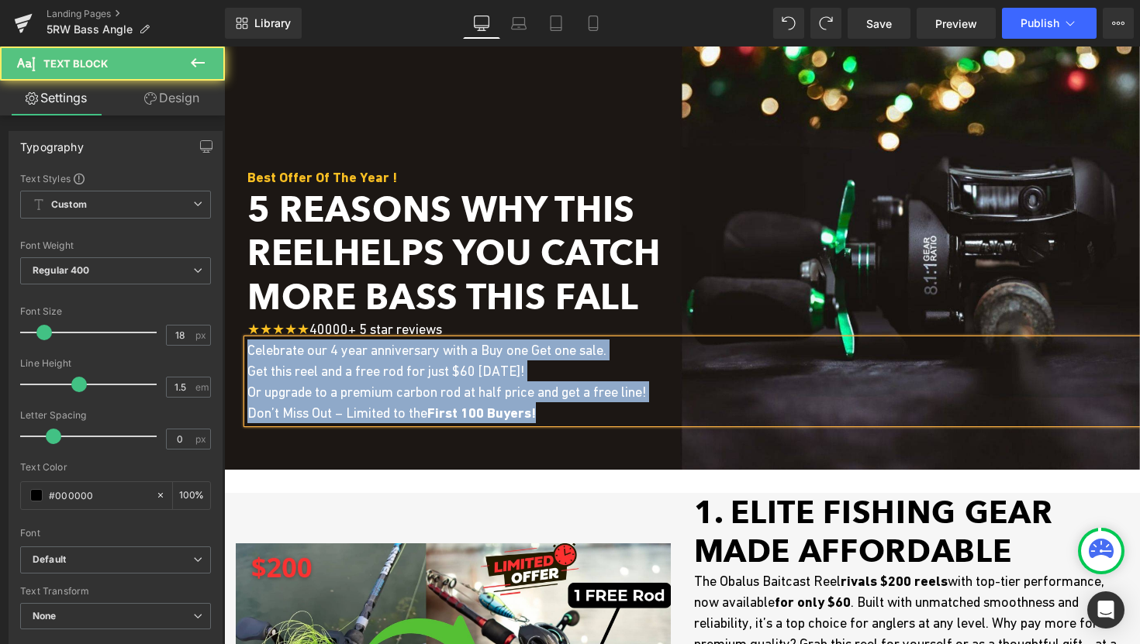
click at [462, 345] on span "Celebrate our 4 year anniversary with a Buy one Get one sale. Get this reel and…" at bounding box center [446, 381] width 399 height 79
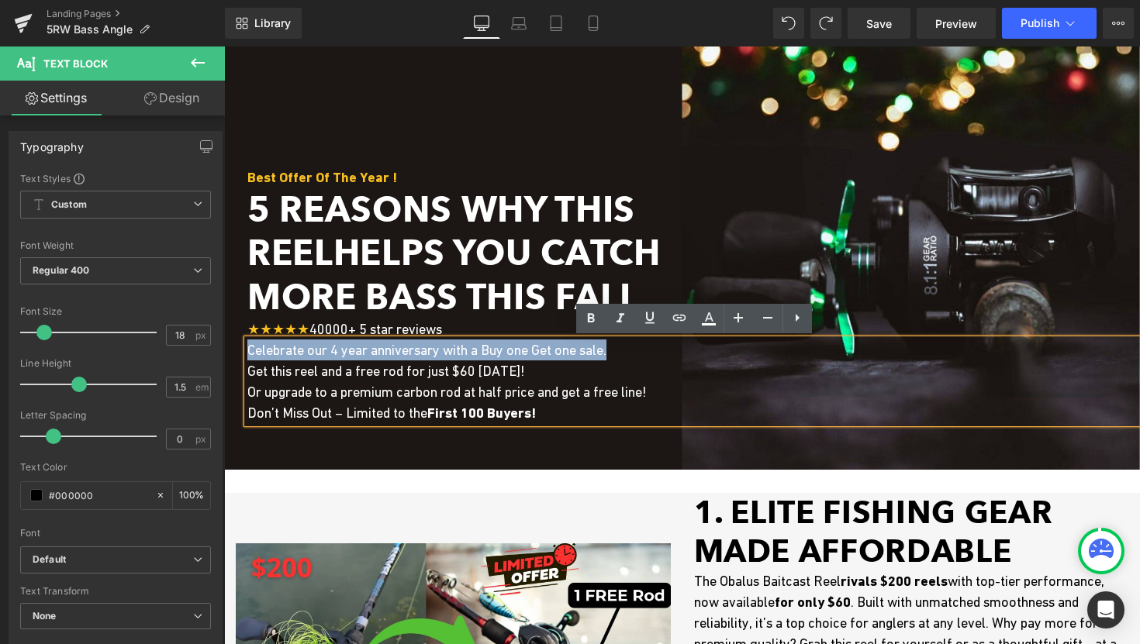
drag, startPoint x: 631, startPoint y: 348, endPoint x: 240, endPoint y: 341, distance: 390.9
click at [240, 341] on span "Best Offer Of The Year ! Text Block 5 Reasons Why This Reel Helps You Catch Mor…" at bounding box center [682, 303] width 916 height 272
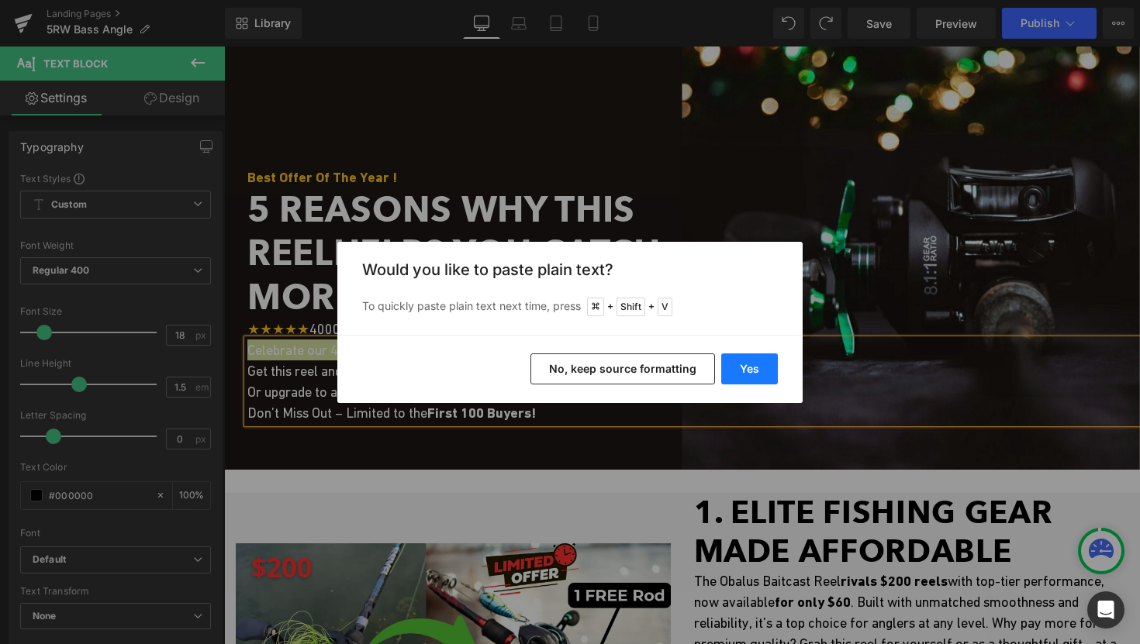
click at [742, 372] on button "Yes" at bounding box center [749, 369] width 57 height 31
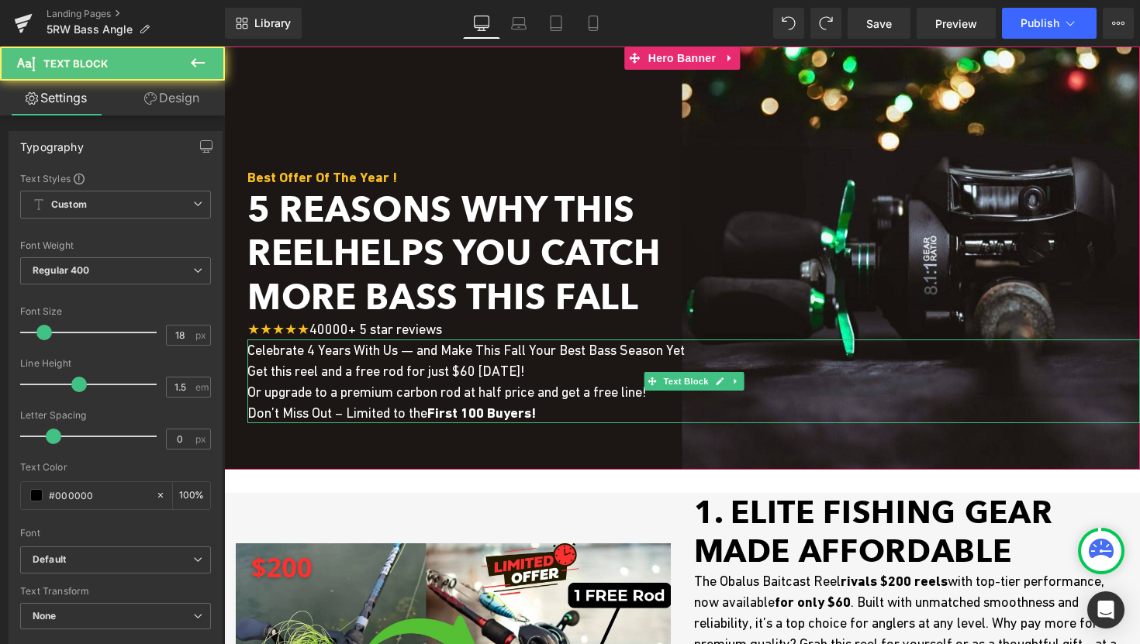
click at [440, 347] on span "Celebrate 4 Years With Us — and Make This Fall Your Best Bass Season Yet Get th…" at bounding box center [465, 381] width 437 height 79
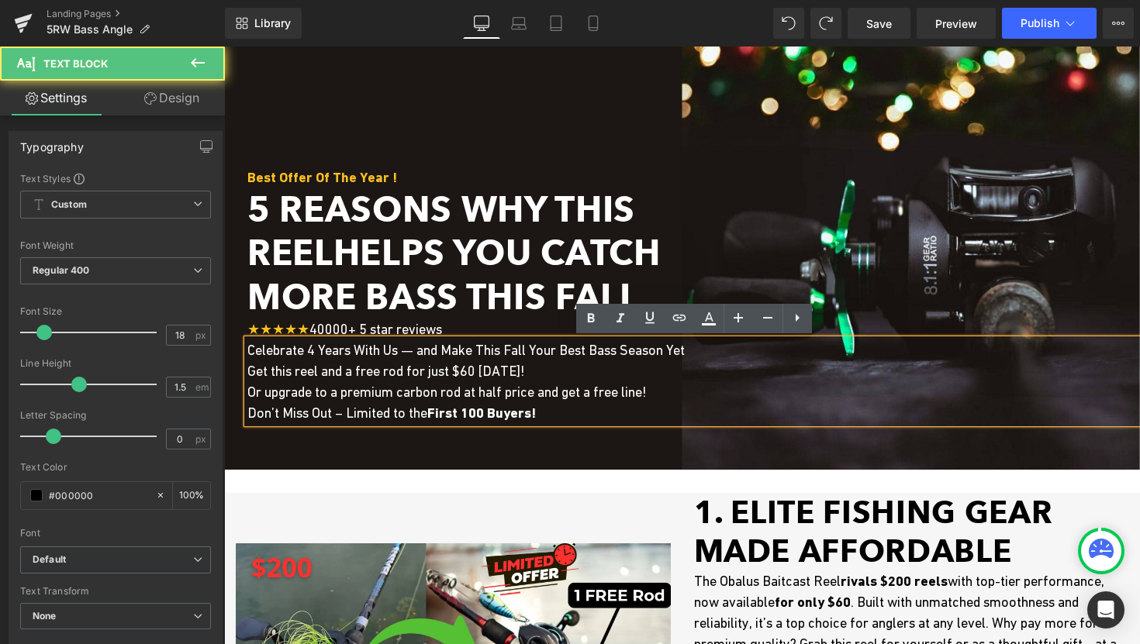
click at [428, 350] on span "Celebrate 4 Years With Us — and Make This Fall Your Best Bass Season Yet Get th…" at bounding box center [465, 381] width 437 height 79
click at [461, 353] on span "Celebrate 4 Years With Us — and Make This Fall Your Best Bass Season Yet Get th…" at bounding box center [465, 381] width 437 height 79
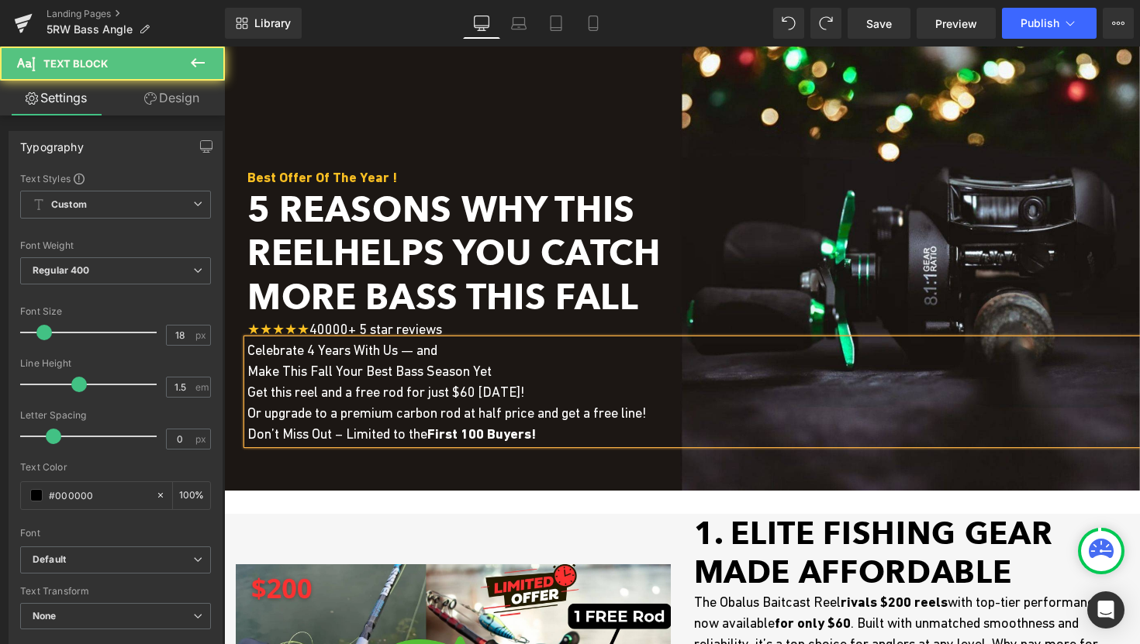
click at [247, 388] on div "Celebrate 4 Years With Us — and Make This Fall Your Best Bass Season Yet Get th…" at bounding box center [693, 392] width 892 height 105
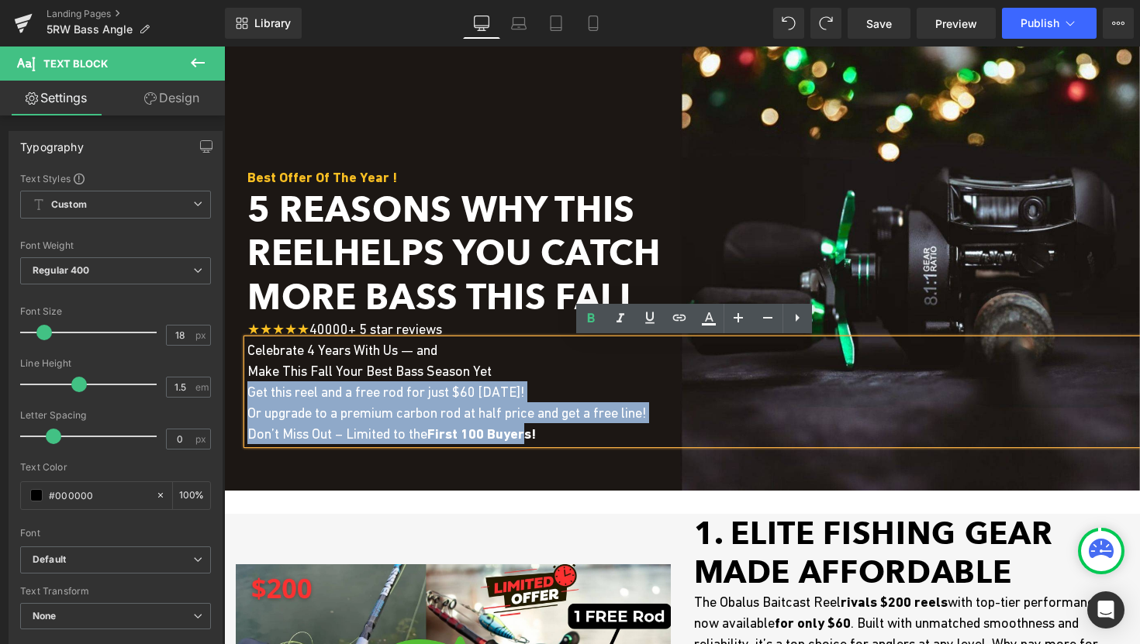
drag, startPoint x: 250, startPoint y: 389, endPoint x: 544, endPoint y: 444, distance: 298.1
click at [543, 444] on p "Make This Fall Your Best Bass Season Yet Get this reel and a free rod for just …" at bounding box center [693, 403] width 892 height 84
click at [574, 438] on p "Make This Fall Your Best Bass Season Yet Get this reel and a free rod for just …" at bounding box center [693, 403] width 892 height 84
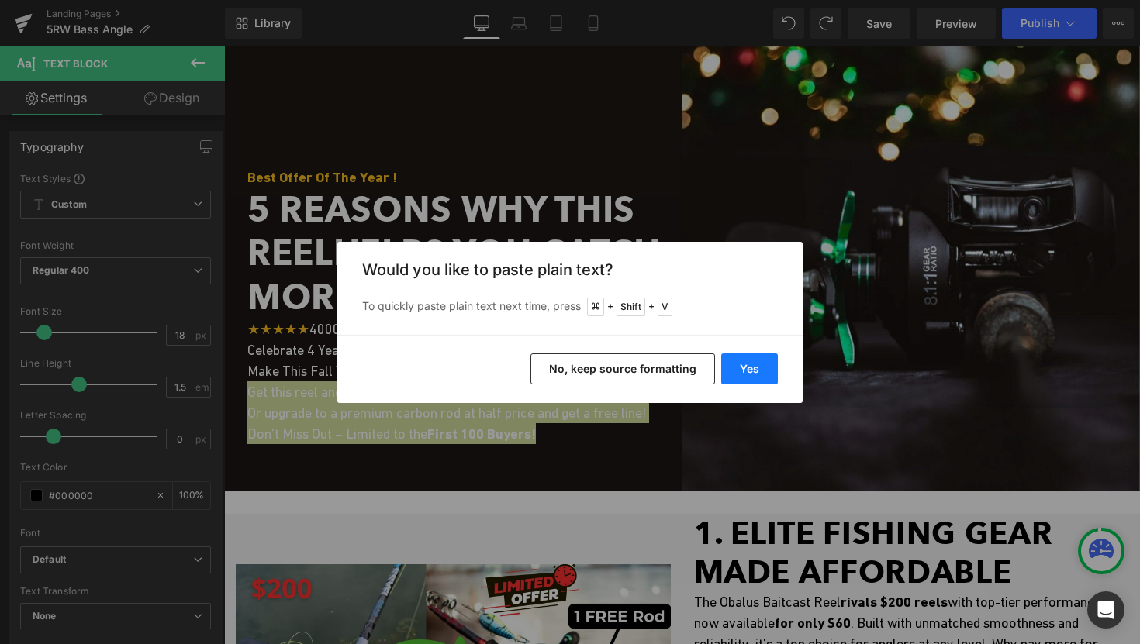
click at [753, 361] on button "Yes" at bounding box center [749, 369] width 57 height 31
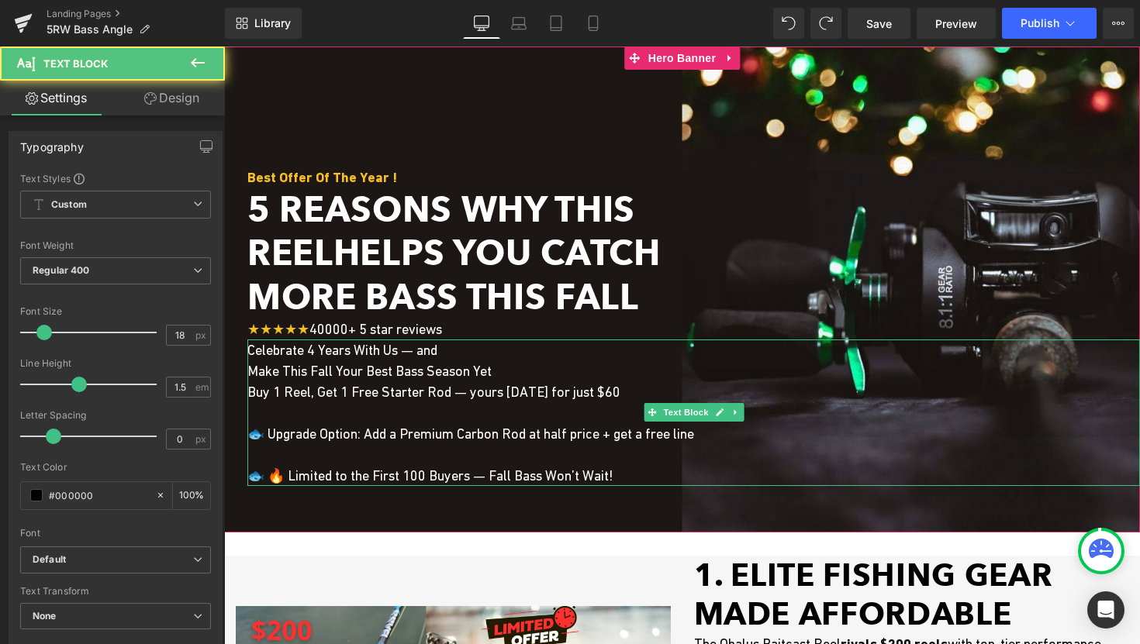
click at [267, 471] on span "🐟 🔥 Limited to the First 100 Buyers — Fall Bass Won’t Wait!" at bounding box center [429, 476] width 365 height 16
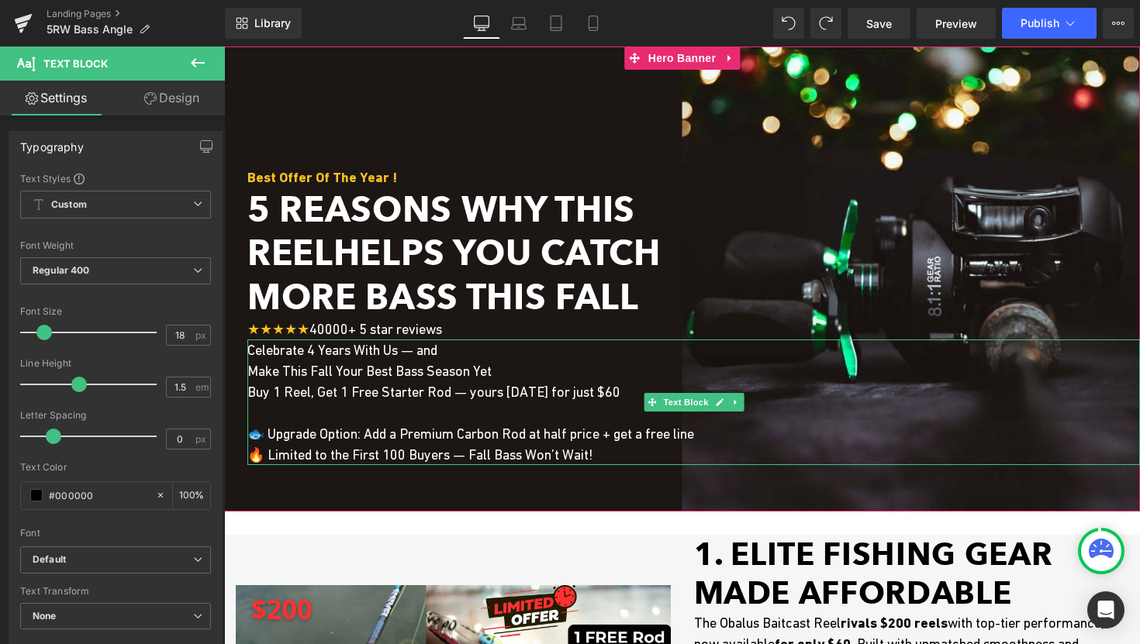
click at [267, 430] on span "🐟 Upgrade Option: Add a Premium Carbon Rod at half price + get a free line" at bounding box center [470, 434] width 447 height 16
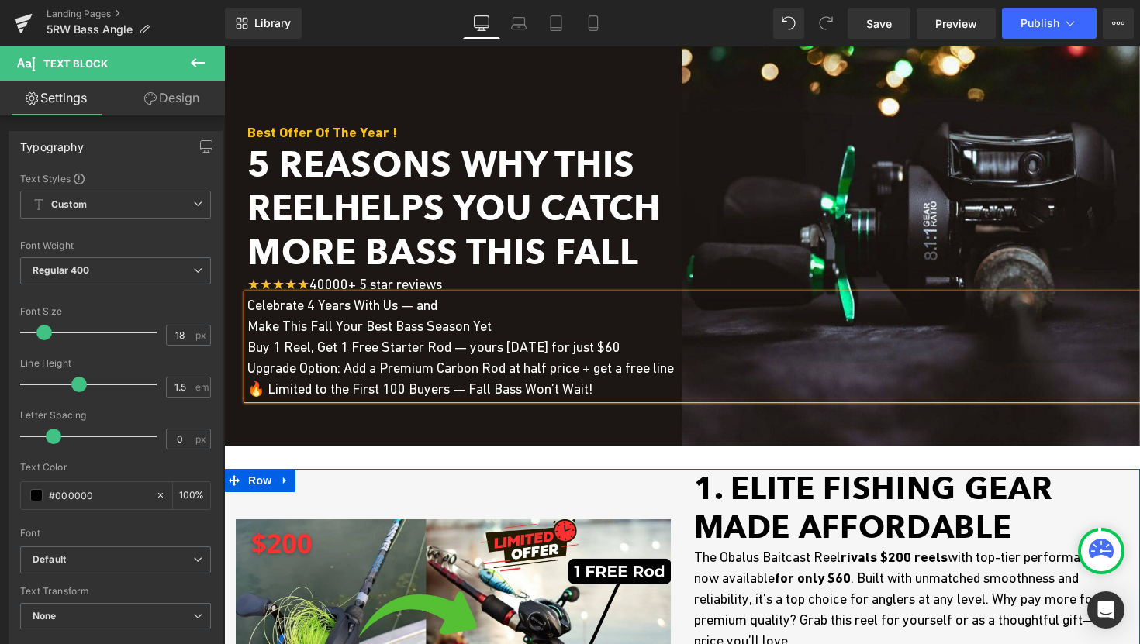
scroll to position [56, 0]
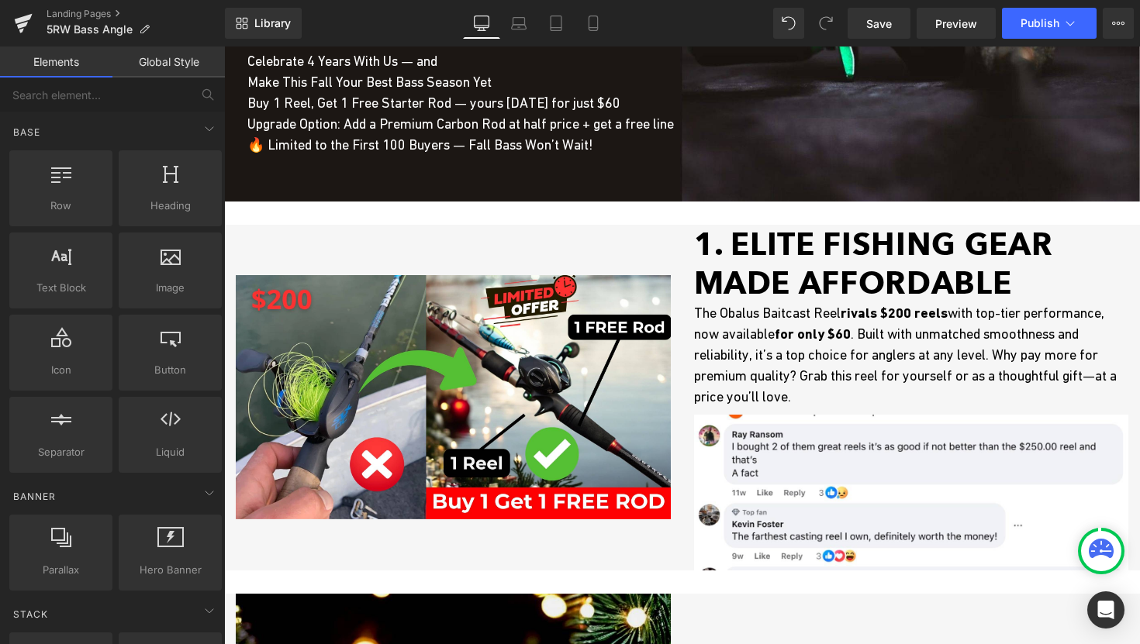
scroll to position [287, 0]
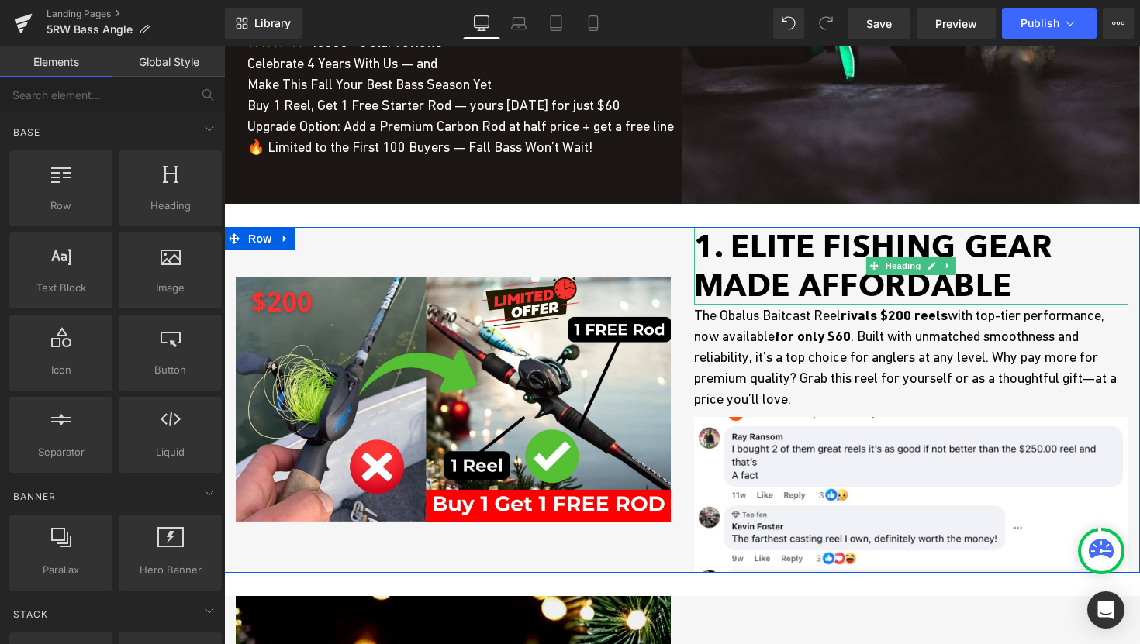
click at [792, 266] on h1 "1. Elite FISHING GEAR made affordable" at bounding box center [911, 266] width 435 height 78
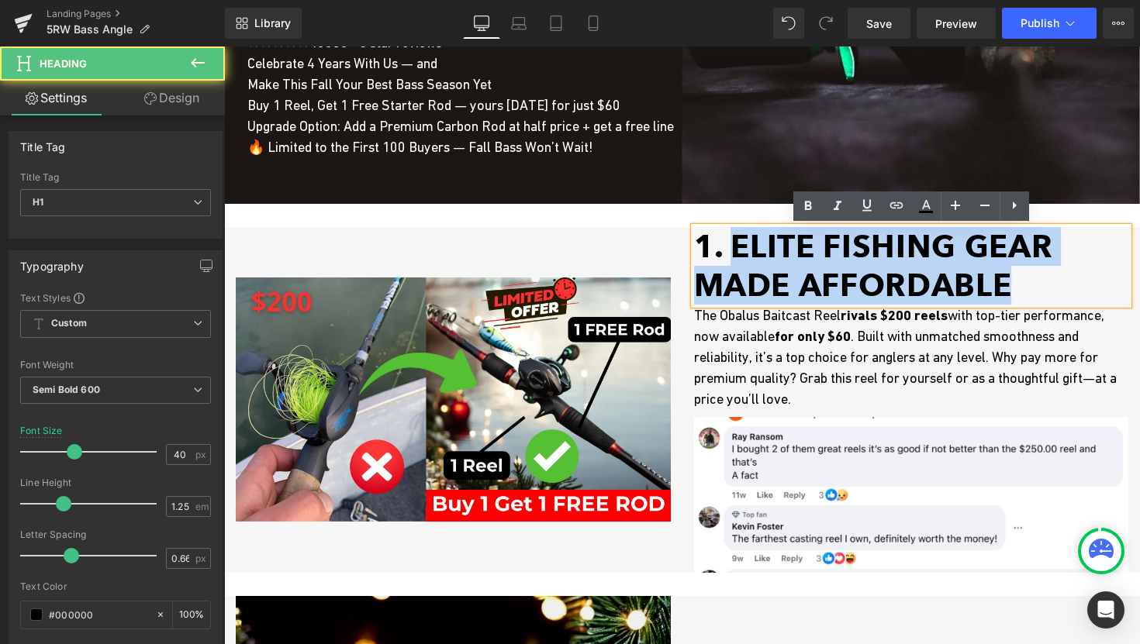
drag, startPoint x: 735, startPoint y: 253, endPoint x: 1000, endPoint y: 285, distance: 267.1
click at [1000, 285] on h1 "1. Elite FISHING GEAR made affordable" at bounding box center [911, 266] width 435 height 78
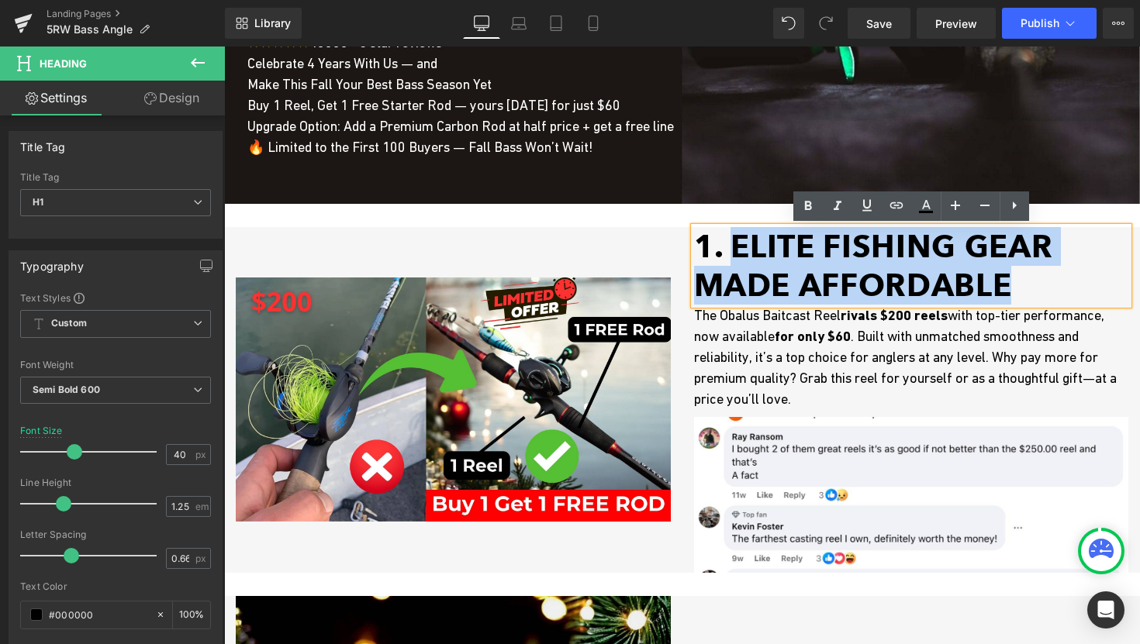
paste div
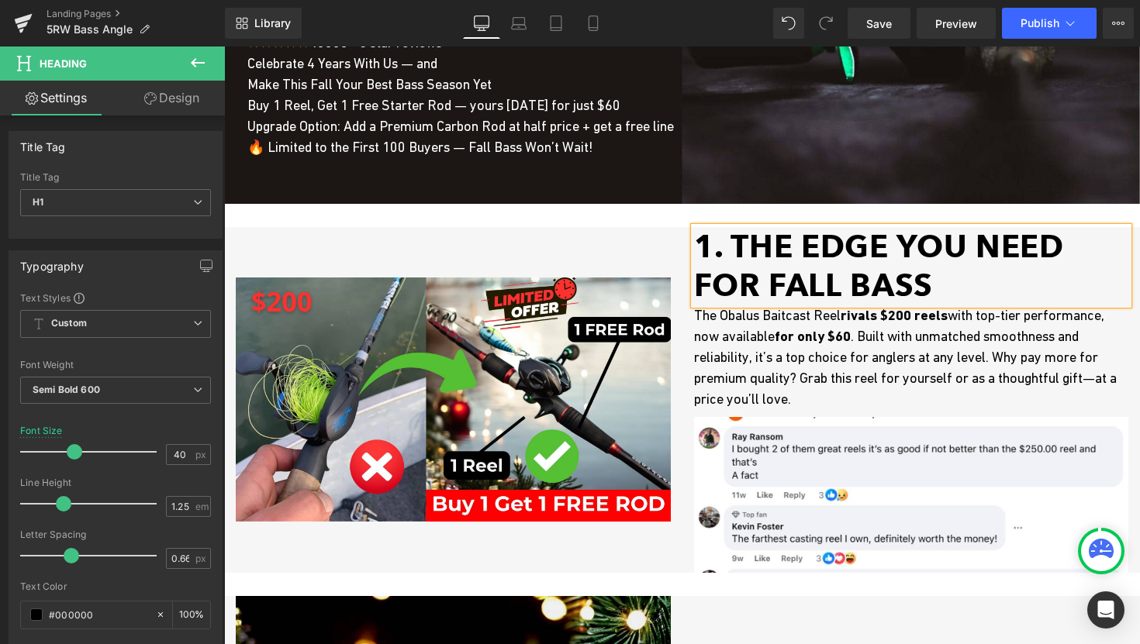
click at [737, 349] on p "The Obalus Baitcast Reel rivals $200 reels with top-tier performance, now avail…" at bounding box center [911, 357] width 435 height 105
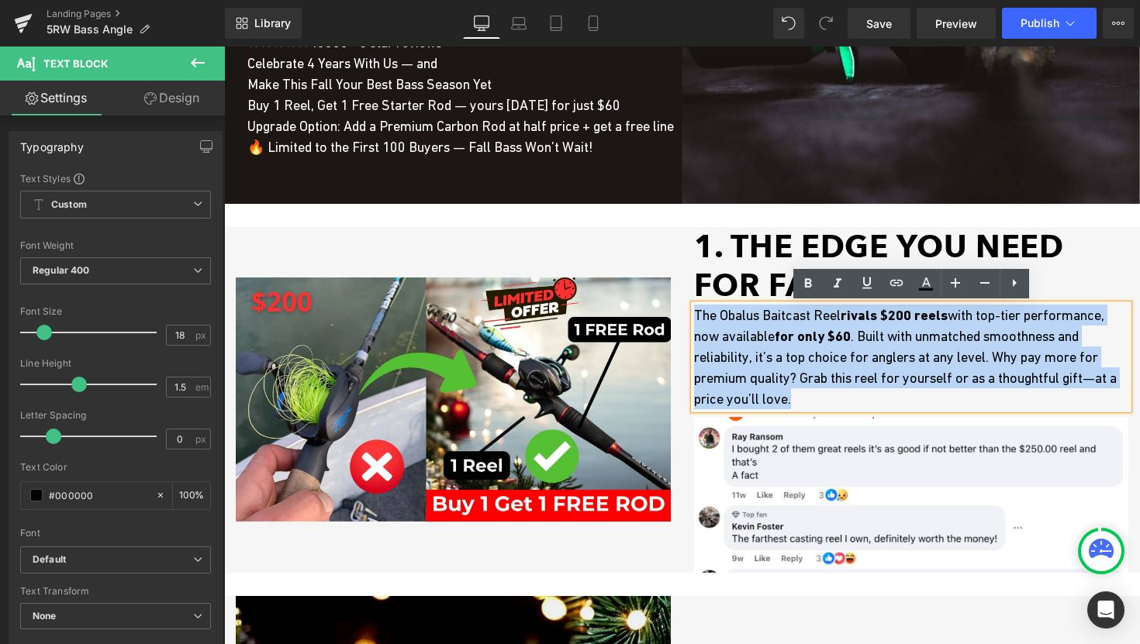
drag, startPoint x: 696, startPoint y: 315, endPoint x: 826, endPoint y: 400, distance: 155.7
click at [826, 400] on p "The Obalus Baitcast Reel rivals $200 reels with top-tier performance, now avail…" at bounding box center [911, 357] width 435 height 105
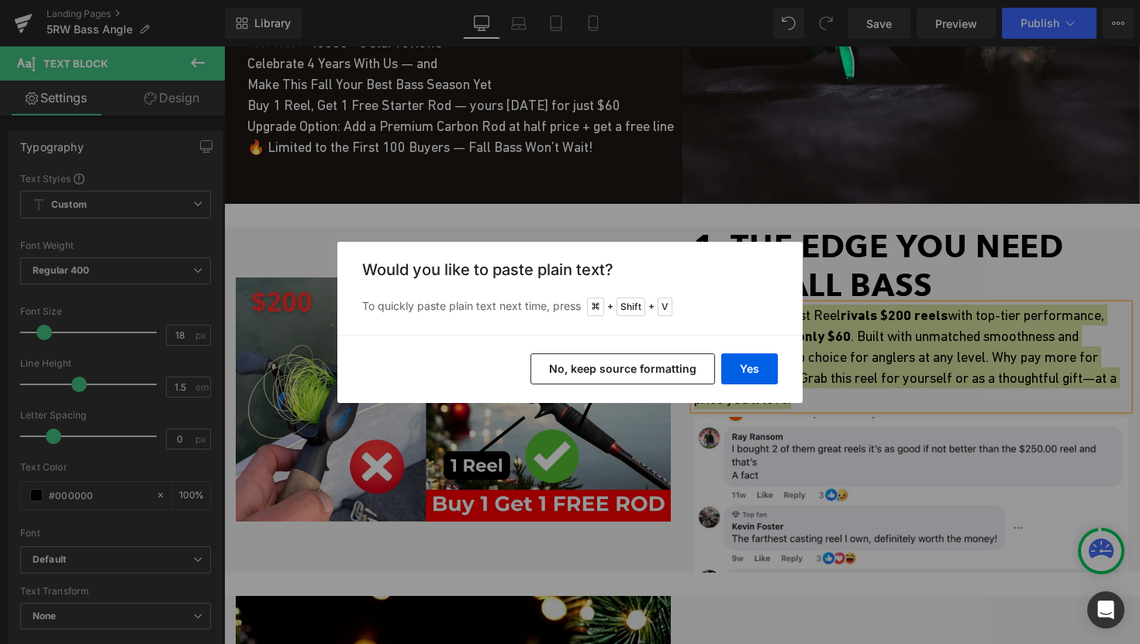
click at [693, 375] on button "No, keep source formatting" at bounding box center [622, 369] width 185 height 31
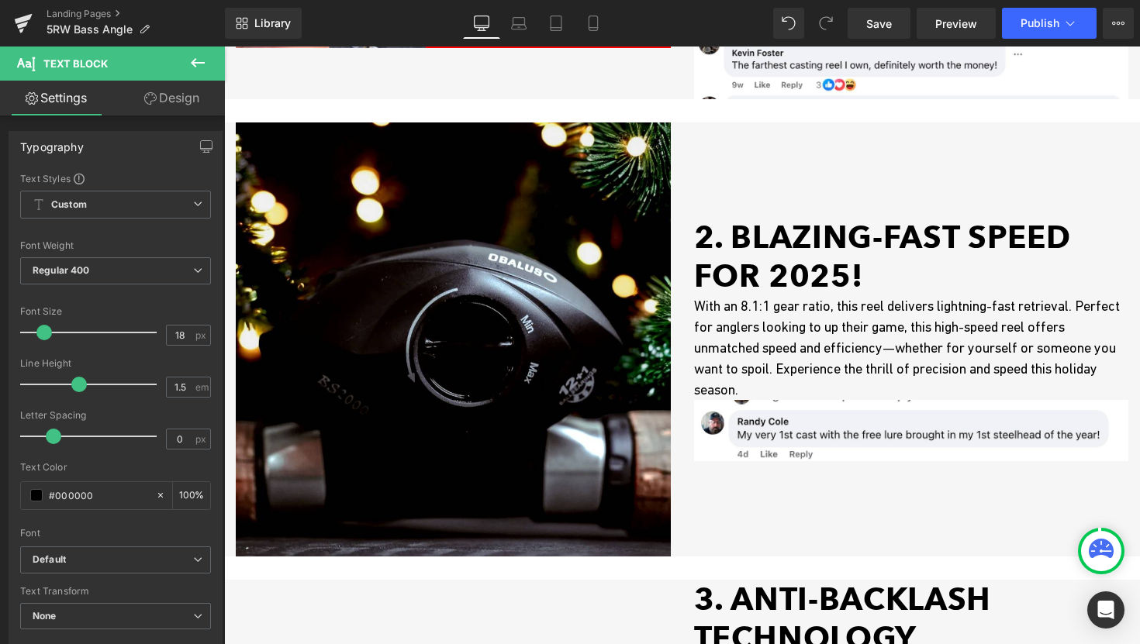
scroll to position [769, 0]
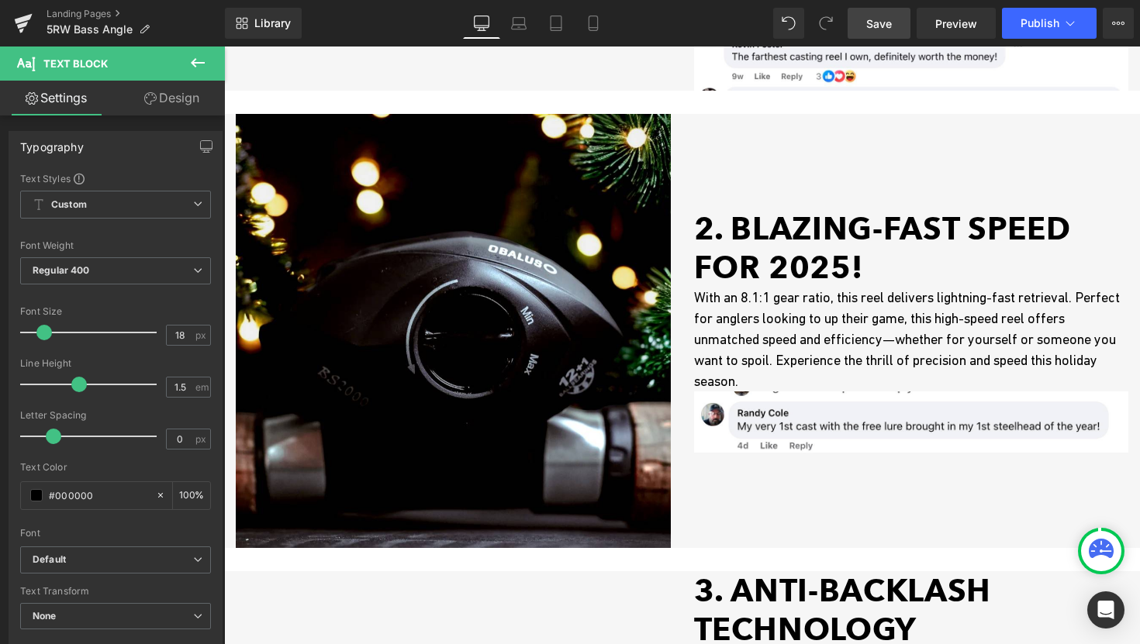
click at [874, 24] on span "Save" at bounding box center [879, 24] width 26 height 16
click at [16, 26] on icon at bounding box center [23, 23] width 19 height 39
click at [22, 26] on icon at bounding box center [22, 25] width 11 height 7
